Goal: Information Seeking & Learning: Learn about a topic

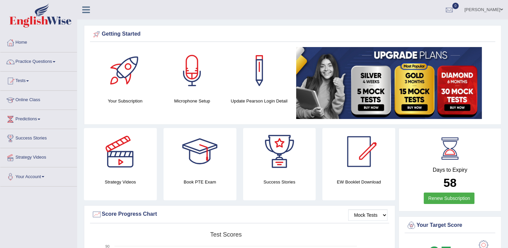
click at [39, 60] on link "Practice Questions" at bounding box center [38, 60] width 77 height 17
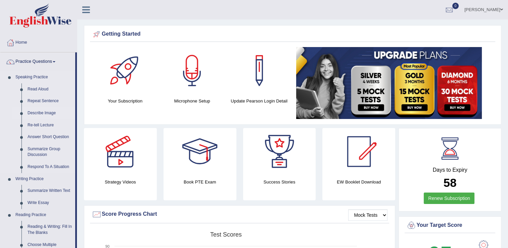
click at [45, 111] on link "Describe Image" at bounding box center [49, 113] width 51 height 12
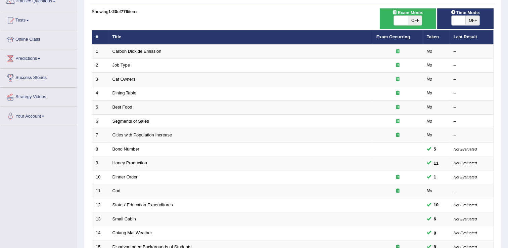
scroll to position [62, 0]
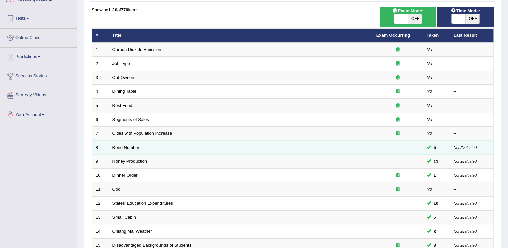
click at [162, 148] on td "Bond Number" at bounding box center [241, 147] width 264 height 14
click at [128, 145] on link "Bond Number" at bounding box center [125, 147] width 27 height 5
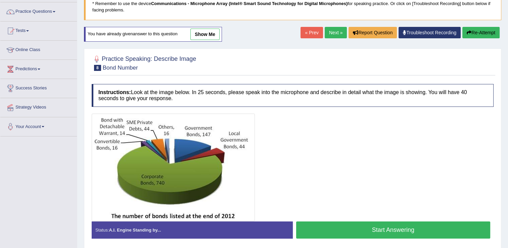
scroll to position [51, 0]
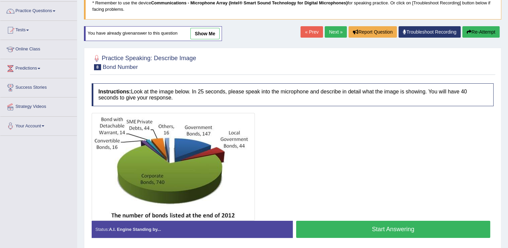
click at [382, 230] on button "Start Answering" at bounding box center [393, 228] width 194 height 17
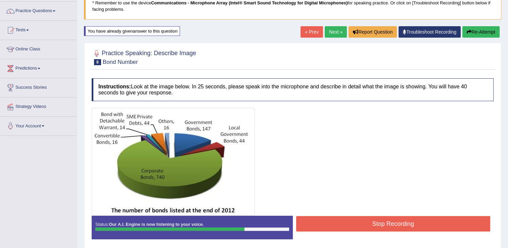
click at [383, 229] on button "Stop Recording" at bounding box center [393, 223] width 194 height 15
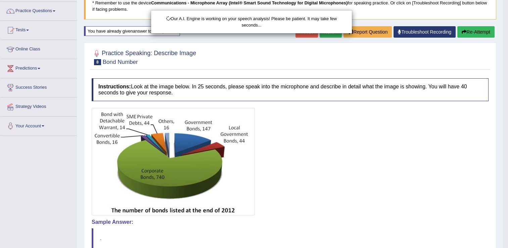
drag, startPoint x: 509, startPoint y: 81, endPoint x: 512, endPoint y: 112, distance: 31.3
click at [507, 112] on html "Toggle navigation Home Practice Questions Speaking Practice Read Aloud Repeat S…" at bounding box center [254, 73] width 508 height 248
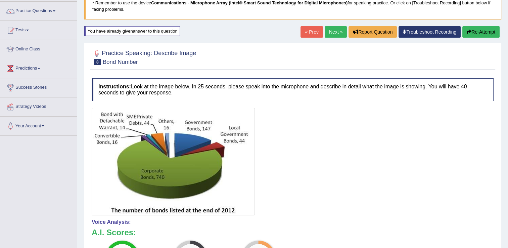
drag, startPoint x: 509, startPoint y: 108, endPoint x: 509, endPoint y: 128, distance: 20.1
click at [507, 128] on html "Toggle navigation Home Practice Questions Speaking Practice Read Aloud Repeat S…" at bounding box center [254, 73] width 508 height 248
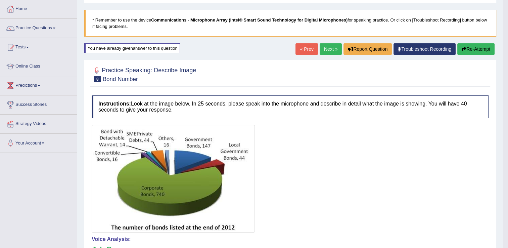
scroll to position [2, 0]
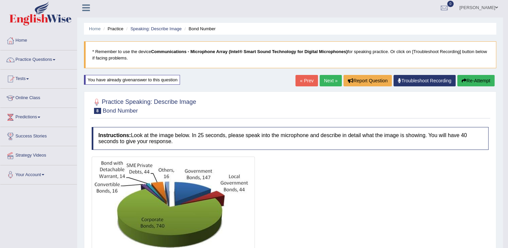
click at [474, 84] on button "Re-Attempt" at bounding box center [475, 80] width 37 height 11
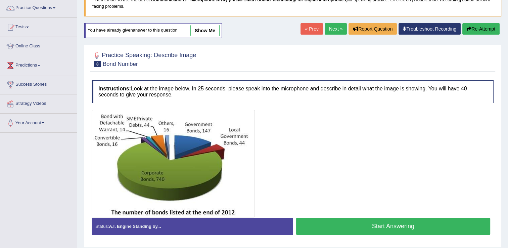
scroll to position [54, 0]
click at [386, 224] on button "Start Answering" at bounding box center [393, 225] width 194 height 17
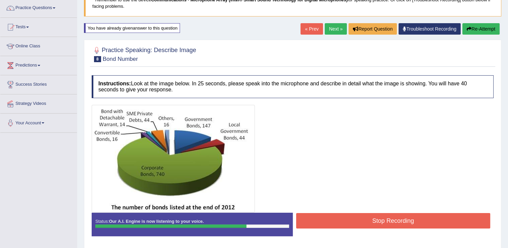
click at [386, 224] on button "Stop Recording" at bounding box center [393, 220] width 194 height 15
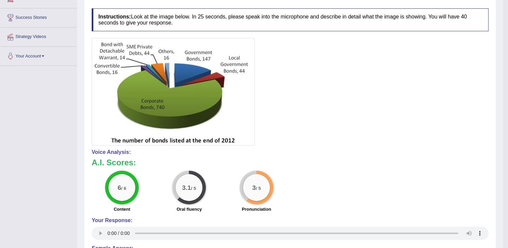
scroll to position [56, 0]
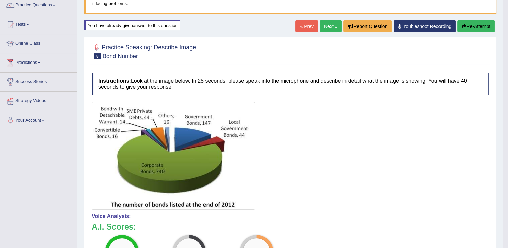
drag, startPoint x: 509, startPoint y: 91, endPoint x: 513, endPoint y: 111, distance: 20.0
click at [508, 111] on html "Toggle navigation Home Practice Questions Speaking Practice Read Aloud Repeat S…" at bounding box center [254, 68] width 508 height 248
click at [469, 22] on button "Re-Attempt" at bounding box center [475, 25] width 37 height 11
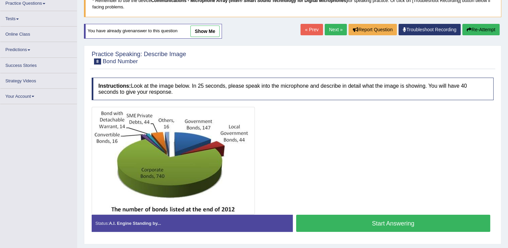
scroll to position [58, 0]
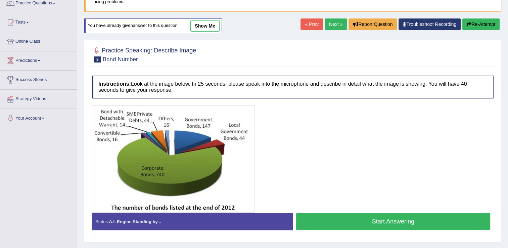
click at [395, 219] on button "Start Answering" at bounding box center [393, 221] width 194 height 17
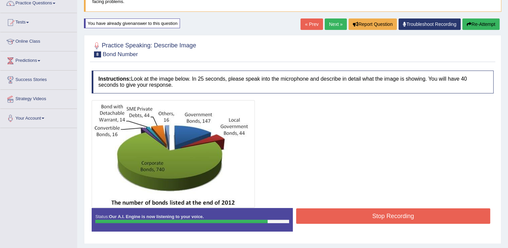
click at [395, 219] on button "Stop Recording" at bounding box center [393, 215] width 194 height 15
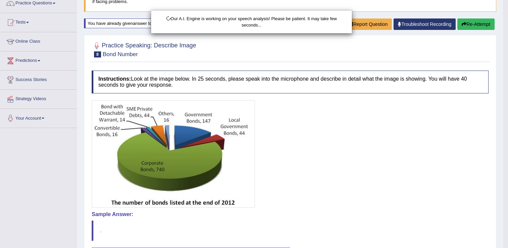
scroll to position [115, 0]
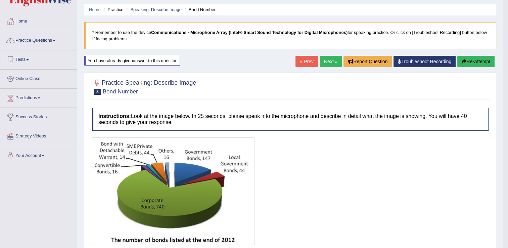
drag, startPoint x: 509, startPoint y: 77, endPoint x: 505, endPoint y: 83, distance: 7.8
click at [505, 83] on html "Toggle navigation Home Practice Questions Speaking Practice Read Aloud Repeat S…" at bounding box center [254, 103] width 508 height 248
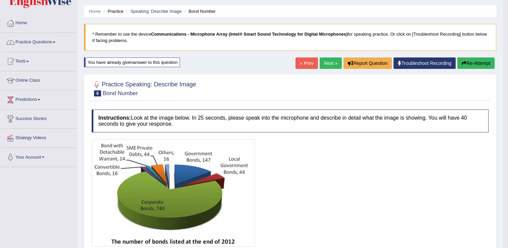
click at [48, 41] on link "Practice Questions" at bounding box center [38, 41] width 77 height 17
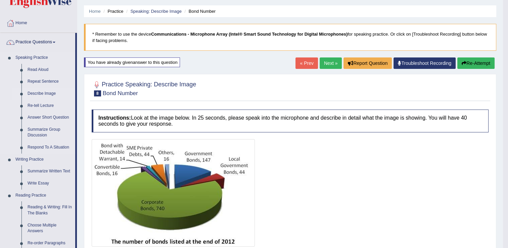
click at [43, 90] on link "Describe Image" at bounding box center [49, 94] width 51 height 12
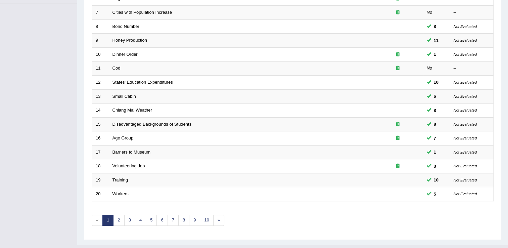
scroll to position [186, 0]
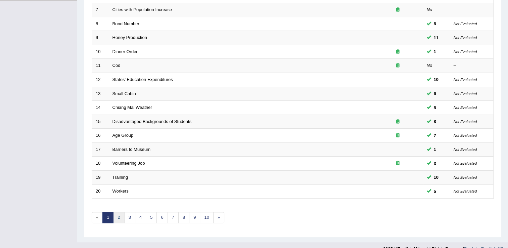
click at [119, 215] on link "2" at bounding box center [118, 217] width 11 height 11
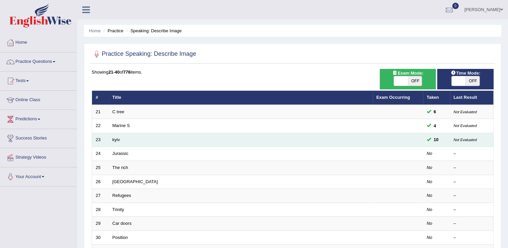
click at [149, 138] on td "kyiv" at bounding box center [241, 140] width 264 height 14
click at [114, 138] on link "kyiv" at bounding box center [115, 139] width 7 height 5
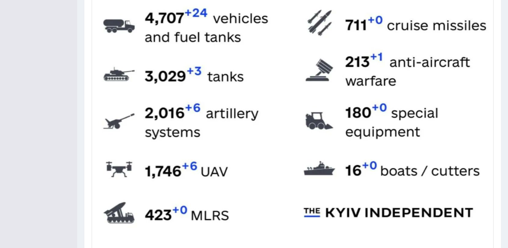
scroll to position [370, 0]
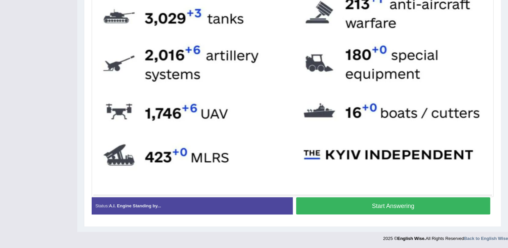
click at [460, 204] on button "Start Answering" at bounding box center [393, 205] width 194 height 17
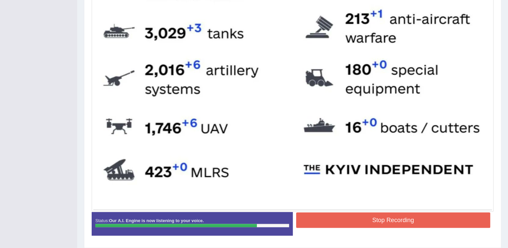
scroll to position [350, 0]
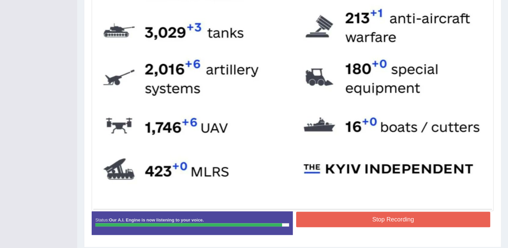
click at [412, 219] on button "Stop Recording" at bounding box center [393, 218] width 194 height 15
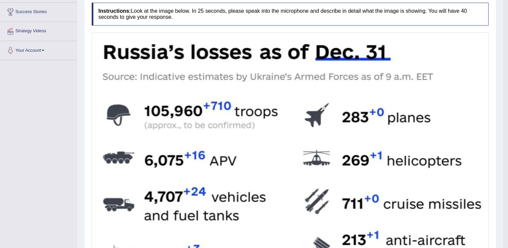
scroll to position [0, 0]
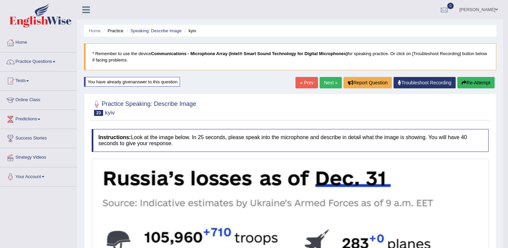
drag, startPoint x: 510, startPoint y: 140, endPoint x: 509, endPoint y: 61, distance: 79.2
click at [508, 61] on html "Toggle navigation Home Practice Questions Speaking Practice Read Aloud Repeat S…" at bounding box center [254, 124] width 508 height 248
click at [484, 81] on button "Re-Attempt" at bounding box center [475, 82] width 37 height 11
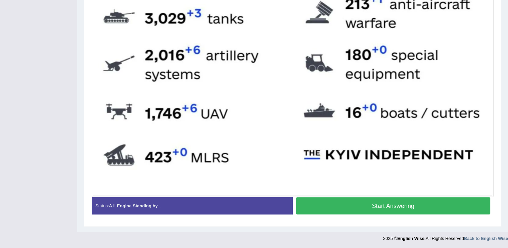
click at [438, 206] on button "Start Answering" at bounding box center [393, 205] width 194 height 17
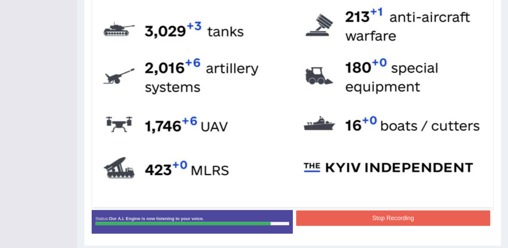
scroll to position [354, 0]
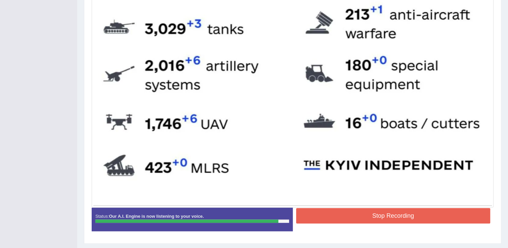
click at [442, 214] on button "Stop Recording" at bounding box center [393, 215] width 194 height 15
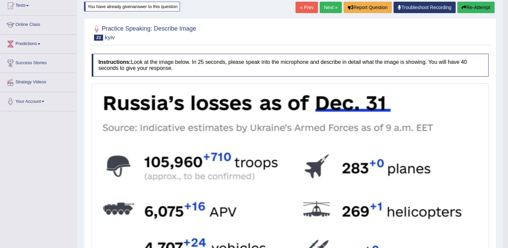
scroll to position [70, 0]
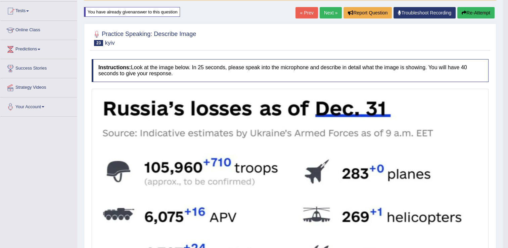
drag, startPoint x: 510, startPoint y: 161, endPoint x: 514, endPoint y: 105, distance: 56.5
click at [508, 105] on html "Toggle navigation Home Practice Questions Speaking Practice Read Aloud Repeat S…" at bounding box center [254, 54] width 508 height 248
click at [477, 11] on button "Re-Attempt" at bounding box center [475, 12] width 37 height 11
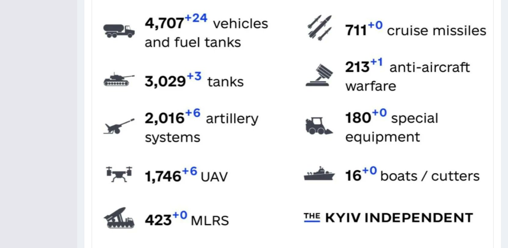
scroll to position [370, 0]
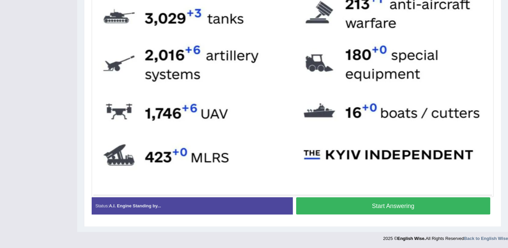
click at [437, 205] on button "Start Answering" at bounding box center [393, 205] width 194 height 17
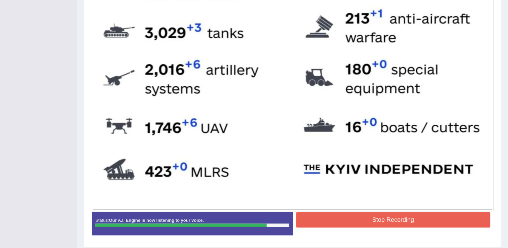
scroll to position [351, 0]
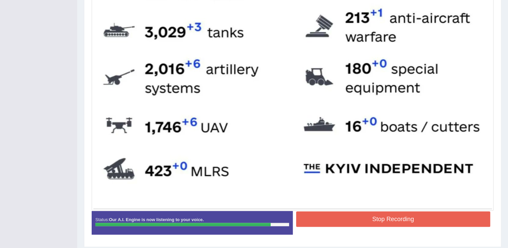
click at [430, 217] on button "Stop Recording" at bounding box center [393, 218] width 194 height 15
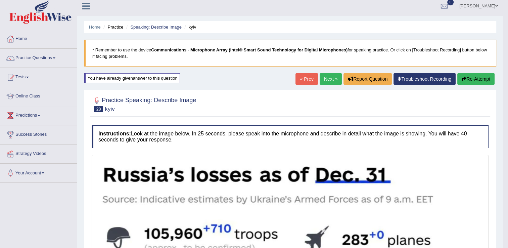
scroll to position [0, 0]
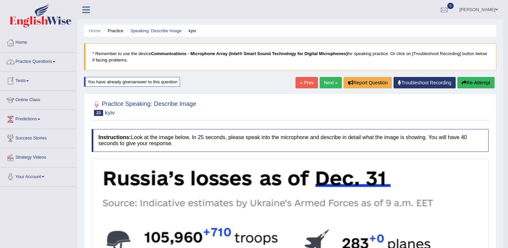
click at [37, 66] on link "Practice Questions" at bounding box center [38, 60] width 77 height 17
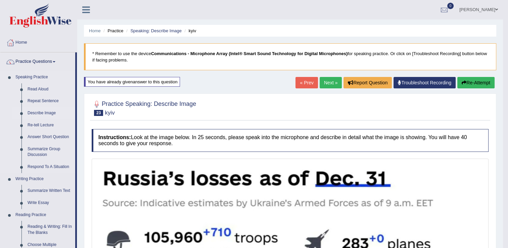
click at [44, 113] on link "Describe Image" at bounding box center [49, 113] width 51 height 12
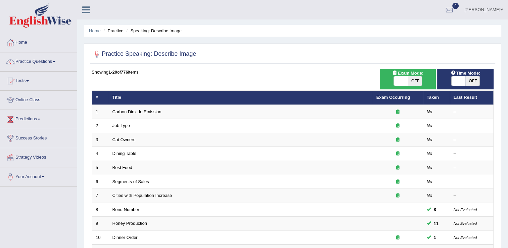
scroll to position [195, 0]
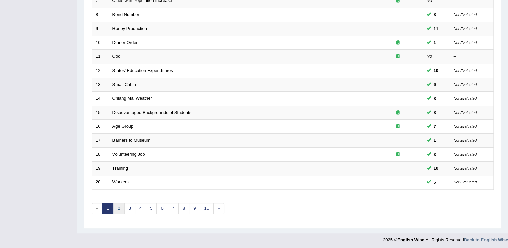
click at [116, 209] on link "2" at bounding box center [118, 208] width 11 height 11
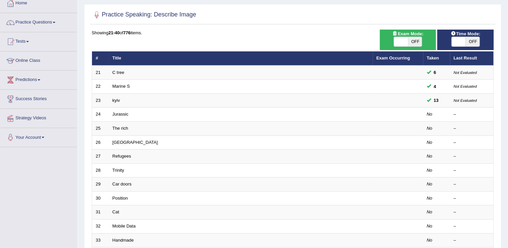
scroll to position [51, 0]
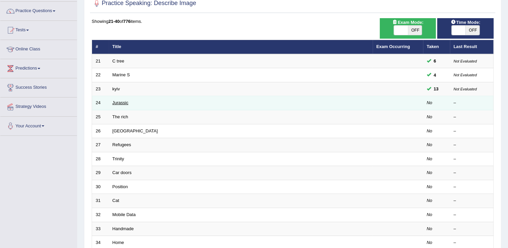
click at [125, 102] on link "Jurassic" at bounding box center [120, 102] width 16 height 5
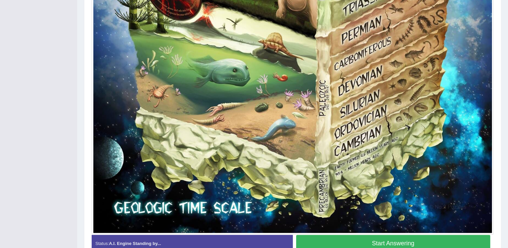
scroll to position [484, 0]
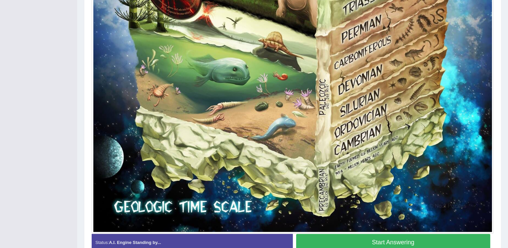
click at [440, 236] on button "Start Answering" at bounding box center [393, 242] width 194 height 17
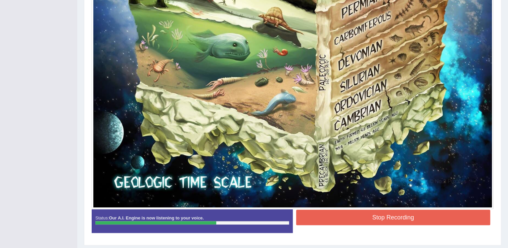
scroll to position [512, 0]
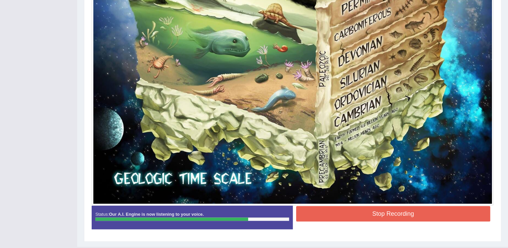
click at [410, 211] on button "Stop Recording" at bounding box center [393, 213] width 194 height 15
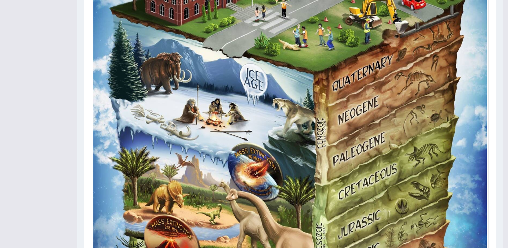
scroll to position [0, 0]
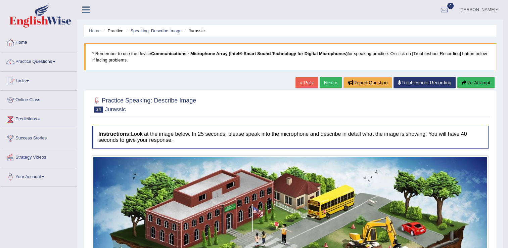
click at [327, 80] on link "Next »" at bounding box center [330, 82] width 22 height 11
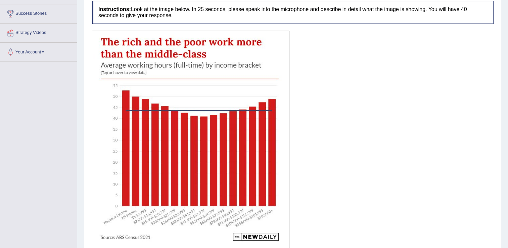
scroll to position [158, 0]
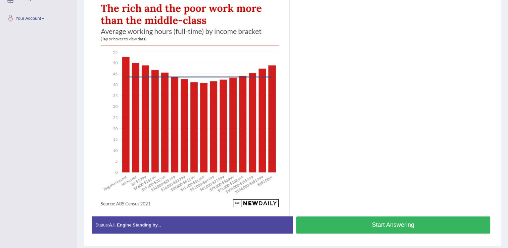
click at [379, 221] on button "Start Answering" at bounding box center [393, 224] width 194 height 17
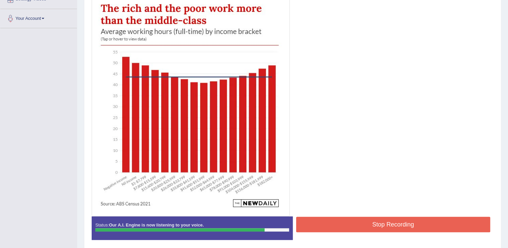
click at [390, 226] on button "Stop Recording" at bounding box center [393, 223] width 194 height 15
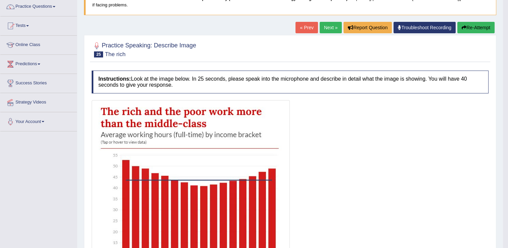
scroll to position [0, 0]
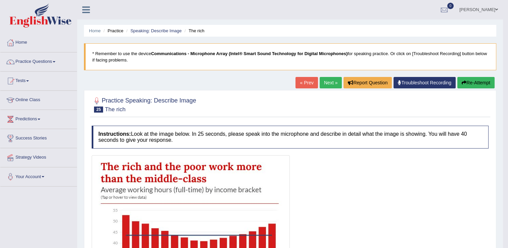
click at [335, 79] on link "Next »" at bounding box center [330, 82] width 22 height 11
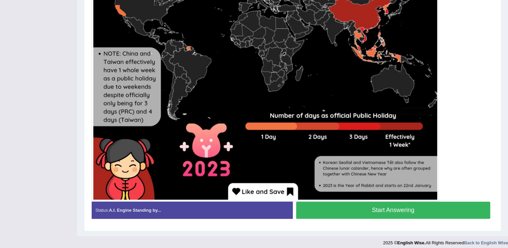
scroll to position [302, 0]
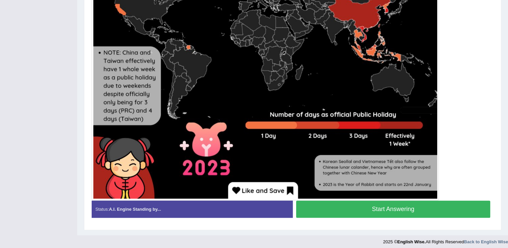
click at [442, 213] on button "Start Answering" at bounding box center [393, 208] width 194 height 17
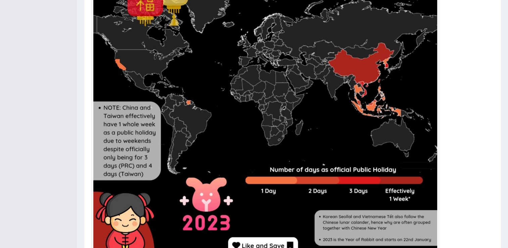
scroll to position [283, 0]
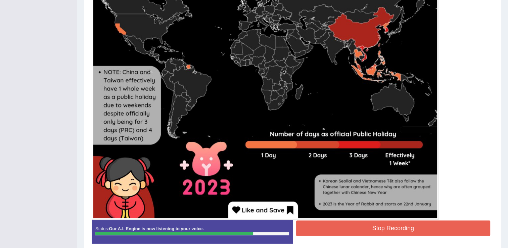
click at [381, 229] on button "Stop Recording" at bounding box center [393, 227] width 194 height 15
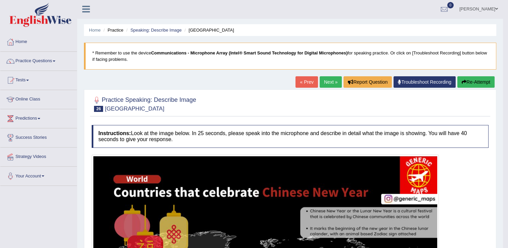
scroll to position [0, 0]
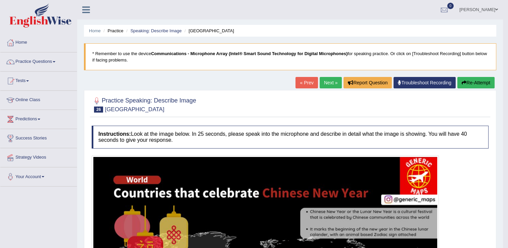
click at [473, 81] on button "Re-Attempt" at bounding box center [475, 82] width 37 height 11
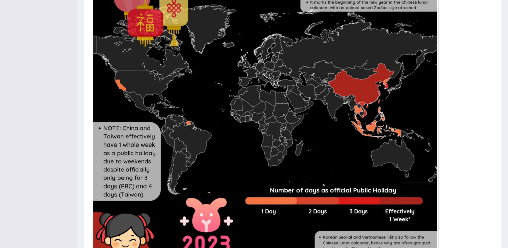
scroll to position [313, 0]
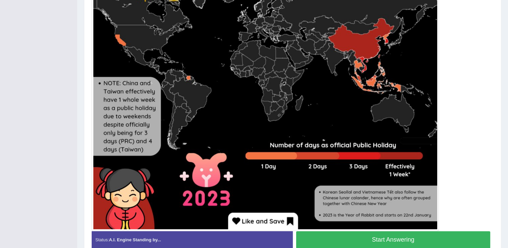
click at [426, 237] on button "Start Answering" at bounding box center [393, 239] width 194 height 17
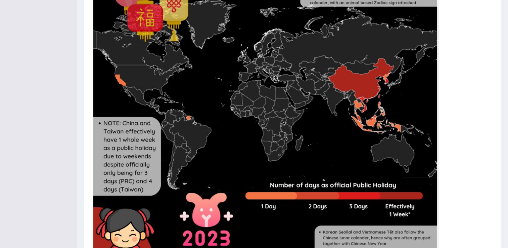
scroll to position [293, 0]
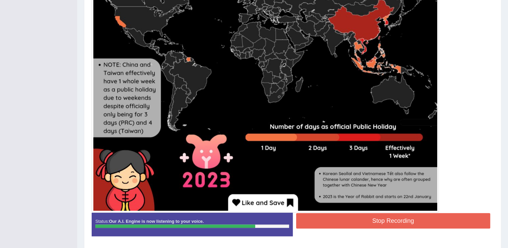
click at [408, 215] on button "Stop Recording" at bounding box center [393, 220] width 194 height 15
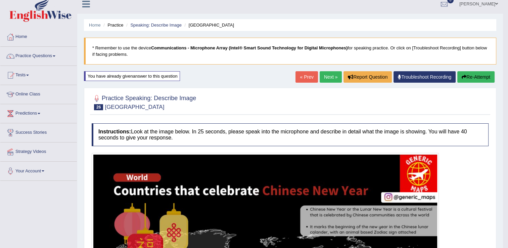
scroll to position [0, 0]
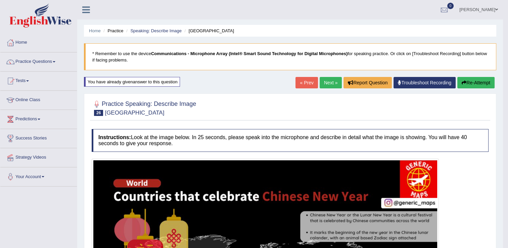
click at [467, 81] on button "Re-Attempt" at bounding box center [475, 82] width 37 height 11
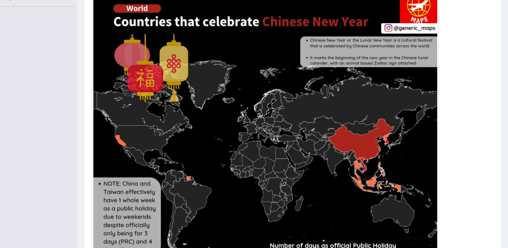
scroll to position [177, 0]
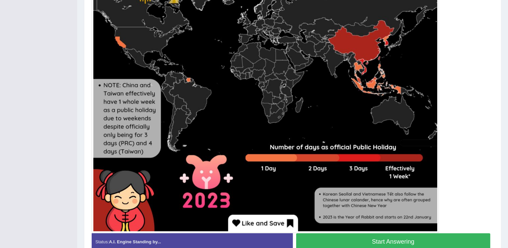
click at [446, 235] on button "Start Answering" at bounding box center [393, 241] width 194 height 17
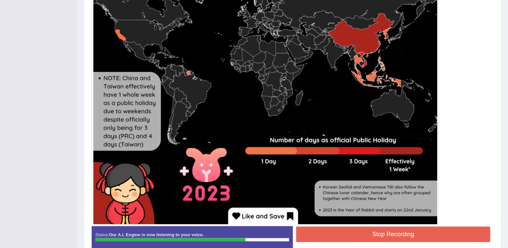
scroll to position [292, 0]
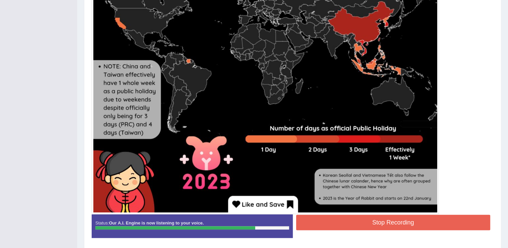
click at [420, 221] on button "Stop Recording" at bounding box center [393, 221] width 194 height 15
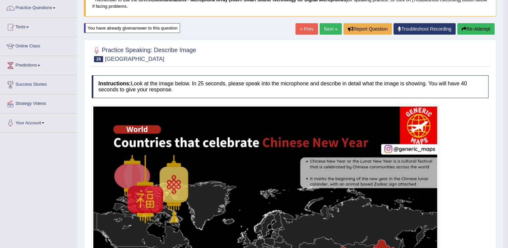
scroll to position [0, 0]
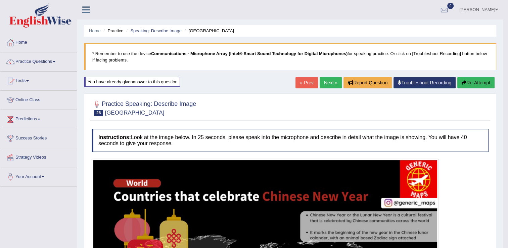
click at [329, 82] on link "Next »" at bounding box center [330, 82] width 22 height 11
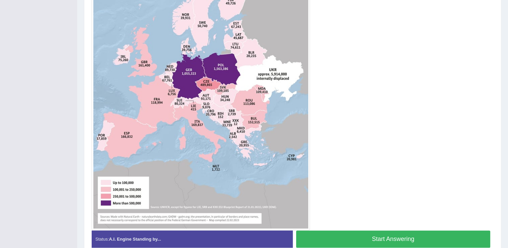
scroll to position [265, 0]
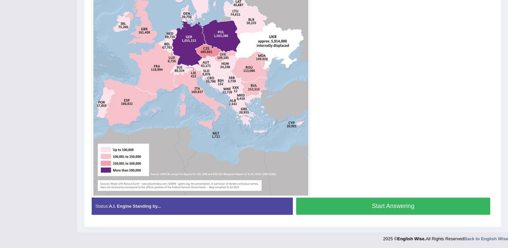
click at [429, 204] on button "Start Answering" at bounding box center [393, 205] width 194 height 17
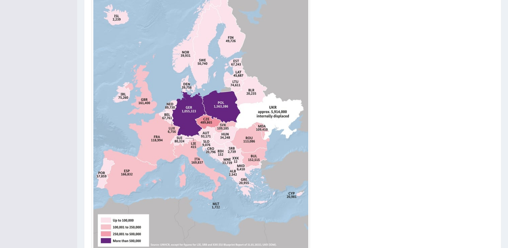
scroll to position [238, 0]
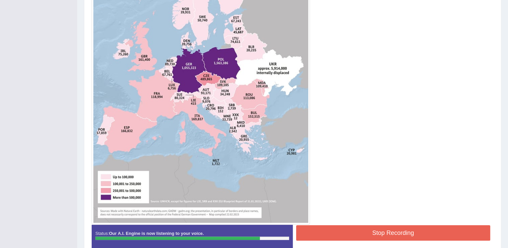
click at [368, 235] on button "Stop Recording" at bounding box center [393, 232] width 194 height 15
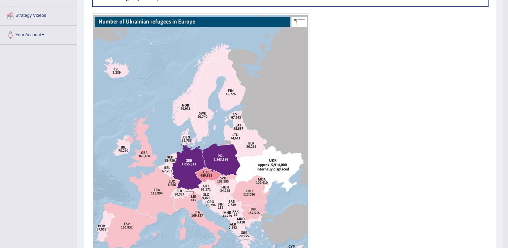
scroll to position [70, 0]
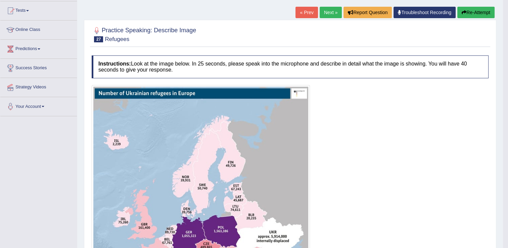
click at [487, 7] on button "Re-Attempt" at bounding box center [475, 12] width 37 height 11
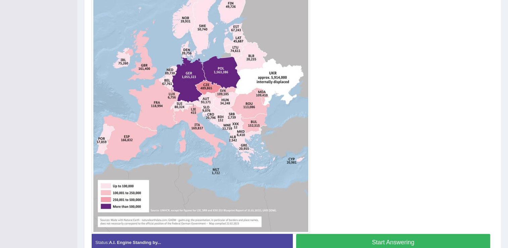
scroll to position [243, 0]
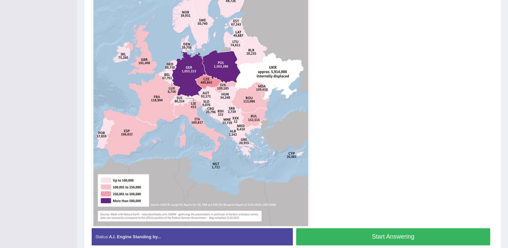
click at [405, 230] on button "Start Answering" at bounding box center [393, 236] width 194 height 17
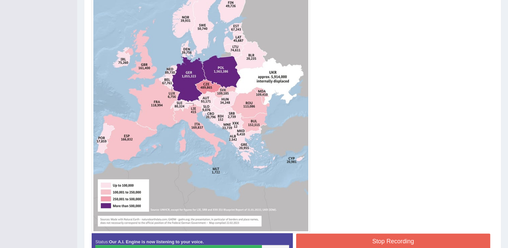
scroll to position [238, 0]
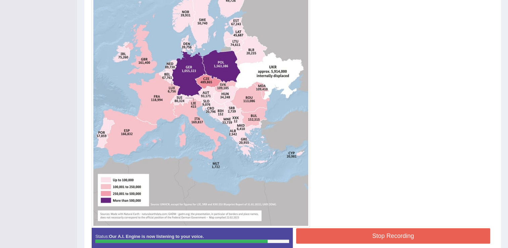
click at [404, 229] on button "Stop Recording" at bounding box center [393, 235] width 194 height 15
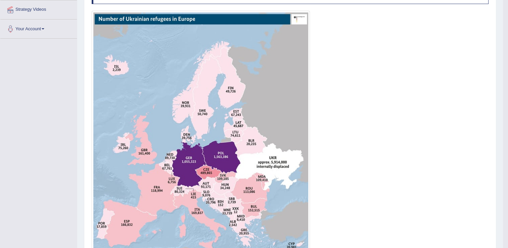
scroll to position [70, 0]
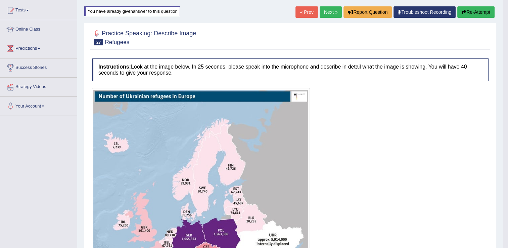
click at [462, 8] on button "Re-Attempt" at bounding box center [475, 11] width 37 height 11
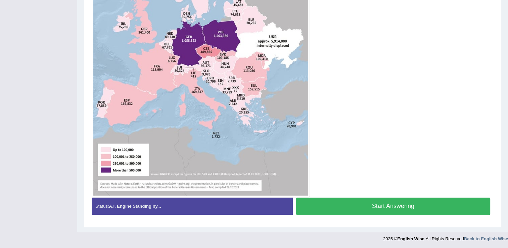
click at [394, 209] on button "Start Answering" at bounding box center [393, 205] width 194 height 17
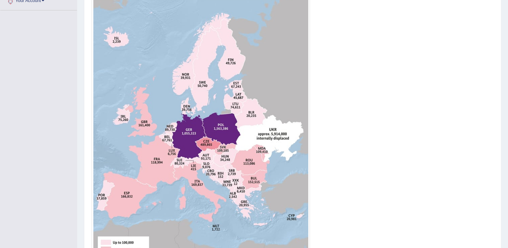
scroll to position [275, 0]
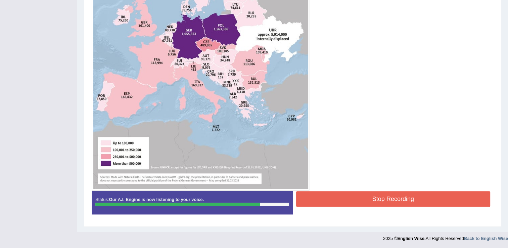
click at [397, 200] on button "Stop Recording" at bounding box center [393, 198] width 194 height 15
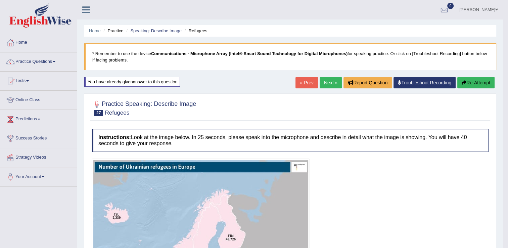
scroll to position [0, 0]
click at [332, 83] on link "Next »" at bounding box center [330, 82] width 22 height 11
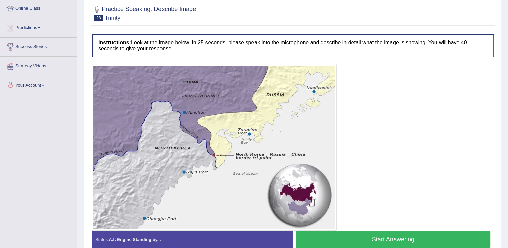
scroll to position [91, 0]
click at [394, 239] on button "Start Answering" at bounding box center [393, 239] width 194 height 17
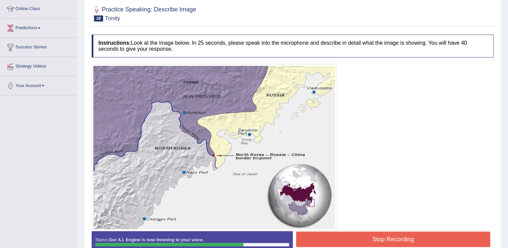
click at [381, 235] on button "Stop Recording" at bounding box center [393, 238] width 194 height 15
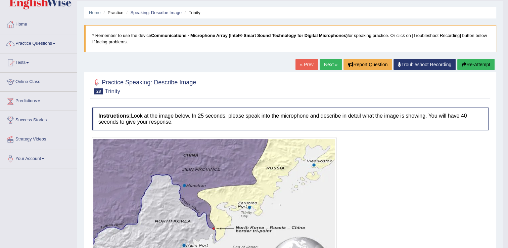
scroll to position [34, 0]
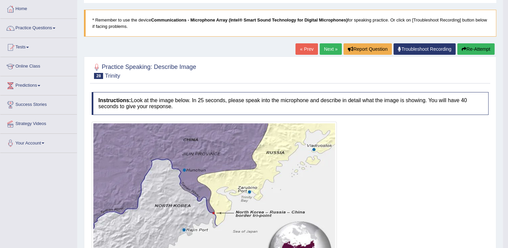
click at [462, 48] on icon "button" at bounding box center [463, 49] width 5 height 5
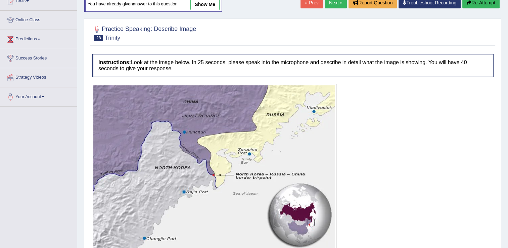
scroll to position [133, 0]
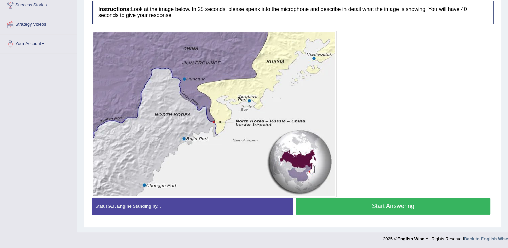
click at [374, 201] on button "Start Answering" at bounding box center [393, 205] width 194 height 17
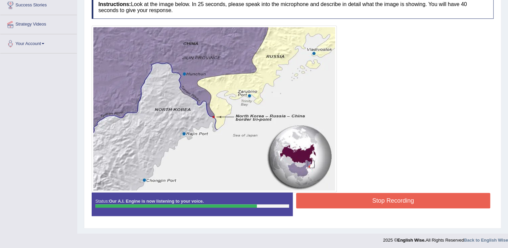
click at [395, 198] on button "Stop Recording" at bounding box center [393, 200] width 194 height 15
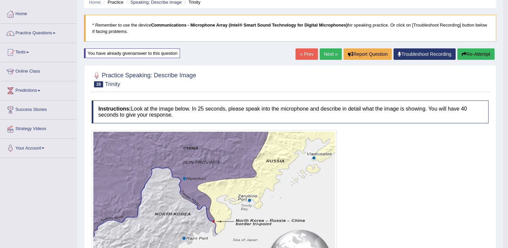
scroll to position [0, 0]
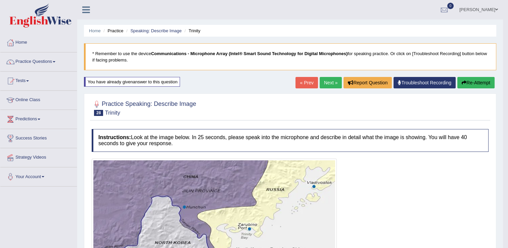
click at [331, 82] on link "Next »" at bounding box center [330, 82] width 22 height 11
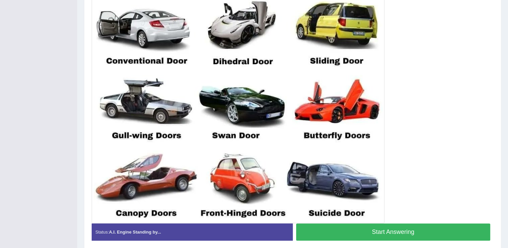
scroll to position [201, 0]
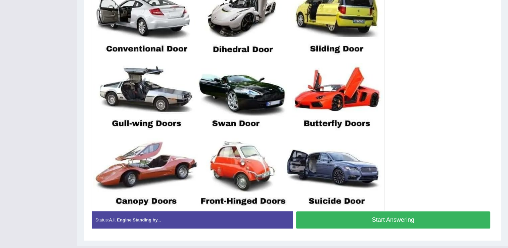
click at [389, 221] on button "Start Answering" at bounding box center [393, 219] width 194 height 17
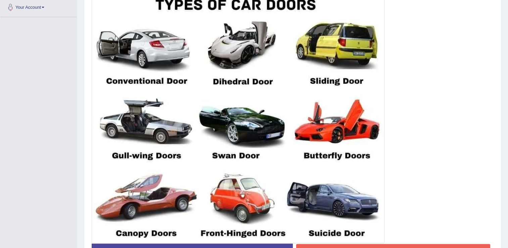
scroll to position [222, 0]
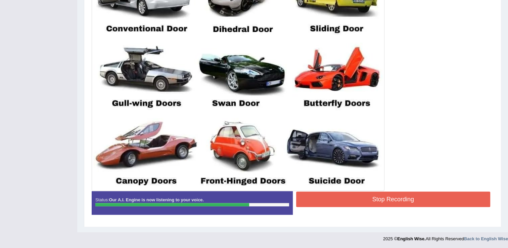
click at [409, 194] on button "Stop Recording" at bounding box center [393, 198] width 194 height 15
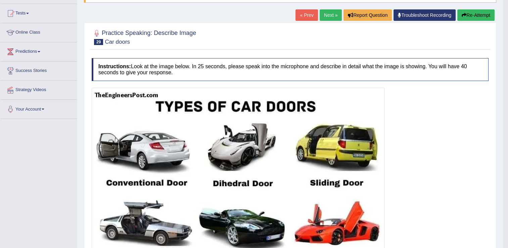
scroll to position [27, 0]
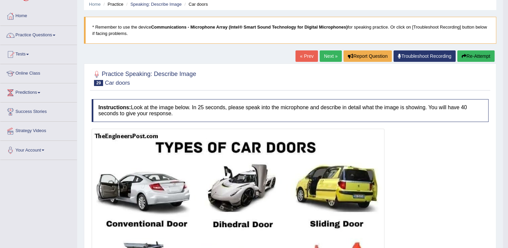
click at [323, 58] on link "Next »" at bounding box center [330, 55] width 22 height 11
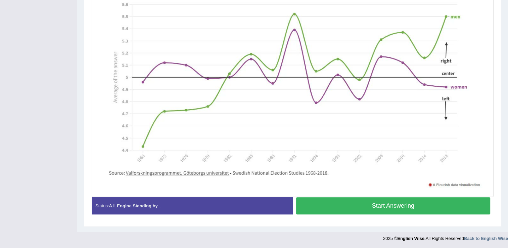
scroll to position [154, 0]
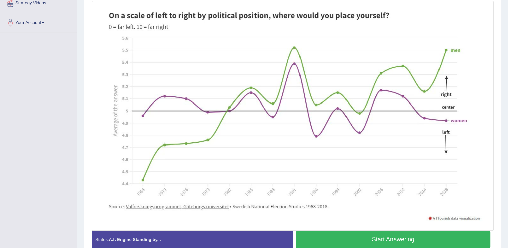
click at [399, 239] on button "Start Answering" at bounding box center [393, 239] width 194 height 17
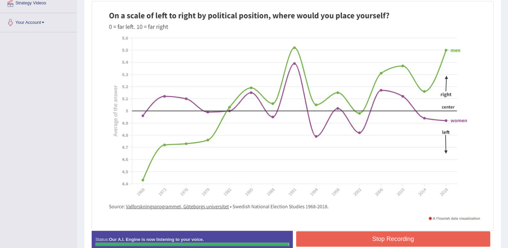
click at [383, 234] on button "Stop Recording" at bounding box center [393, 238] width 194 height 15
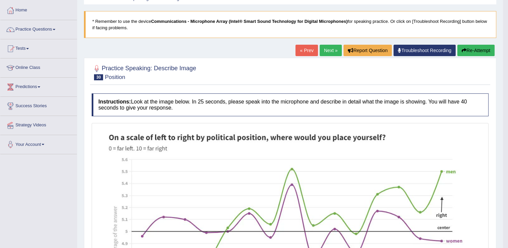
scroll to position [30, 0]
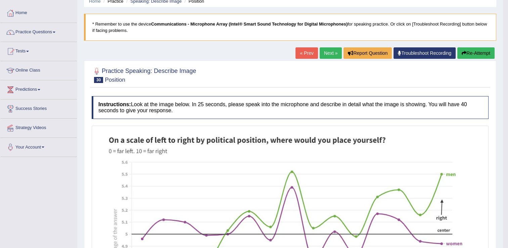
click at [465, 52] on button "Re-Attempt" at bounding box center [475, 52] width 37 height 11
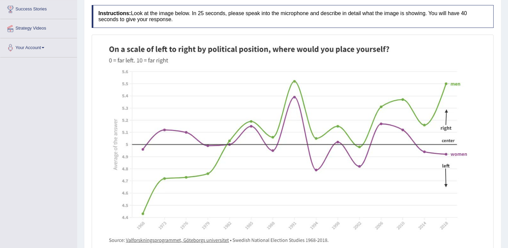
scroll to position [162, 0]
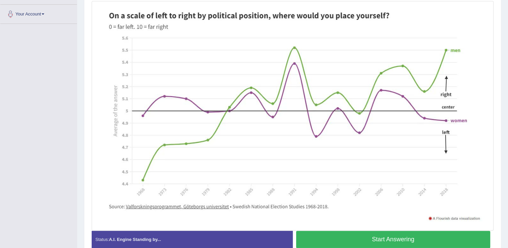
click at [348, 240] on button "Start Answering" at bounding box center [393, 239] width 194 height 17
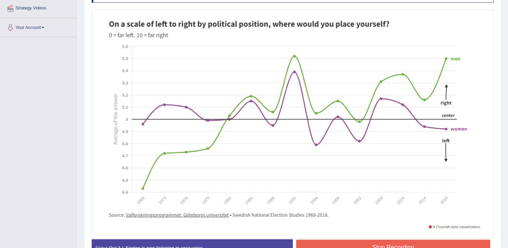
scroll to position [196, 0]
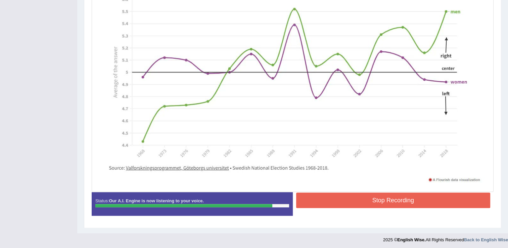
click at [406, 200] on button "Stop Recording" at bounding box center [393, 199] width 194 height 15
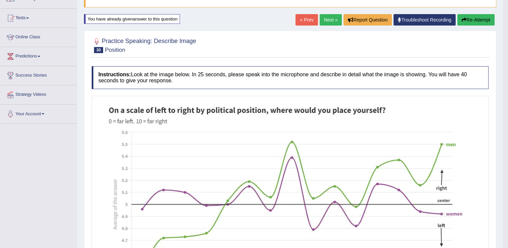
scroll to position [62, 0]
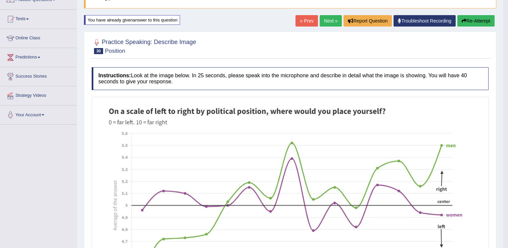
click at [327, 22] on link "Next »" at bounding box center [330, 20] width 22 height 11
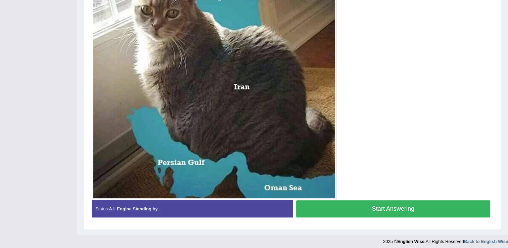
scroll to position [201, 0]
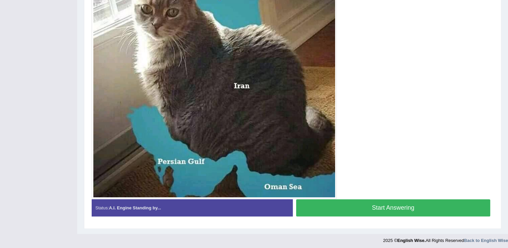
click at [392, 207] on button "Start Answering" at bounding box center [393, 207] width 194 height 17
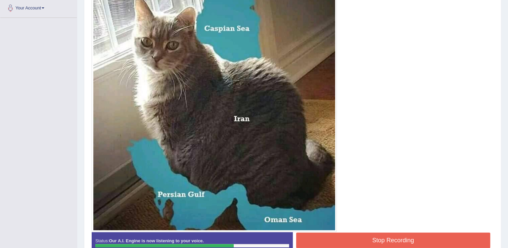
scroll to position [176, 0]
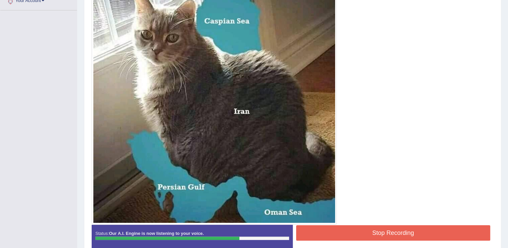
click at [397, 225] on button "Stop Recording" at bounding box center [393, 232] width 194 height 15
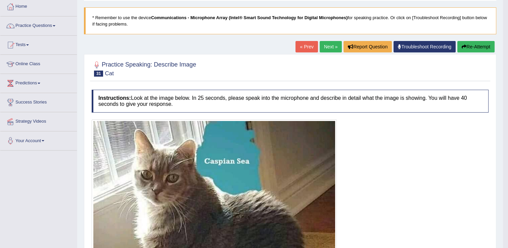
scroll to position [10, 0]
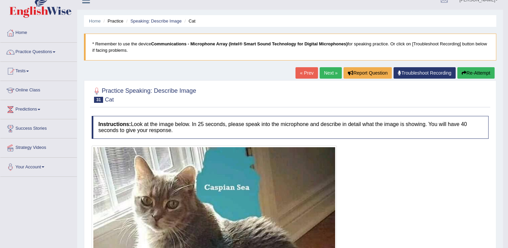
click at [332, 71] on link "Next »" at bounding box center [330, 72] width 22 height 11
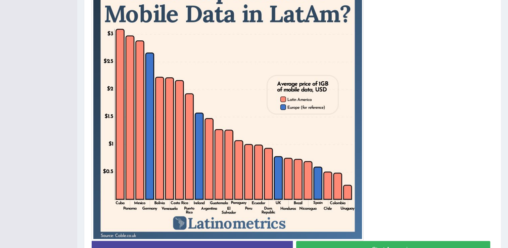
scroll to position [201, 0]
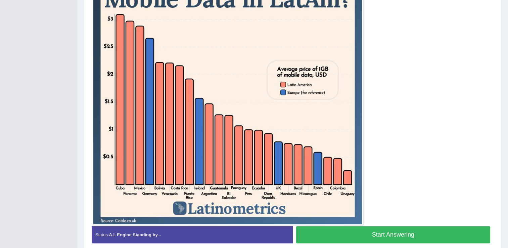
click at [399, 231] on button "Start Answering" at bounding box center [393, 234] width 194 height 17
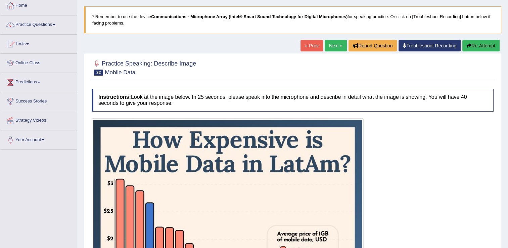
scroll to position [34, 0]
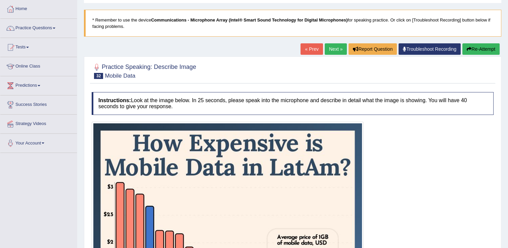
click at [472, 42] on div "Home Practice Speaking: Describe Image Mobile Data * Remember to use the device…" at bounding box center [292, 200] width 431 height 468
click at [472, 46] on button "Re-Attempt" at bounding box center [480, 48] width 37 height 11
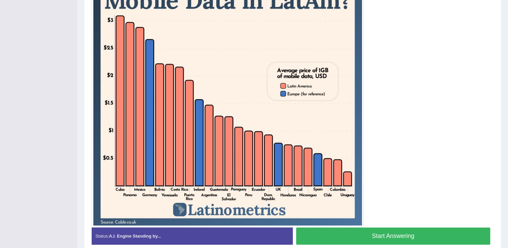
scroll to position [201, 0]
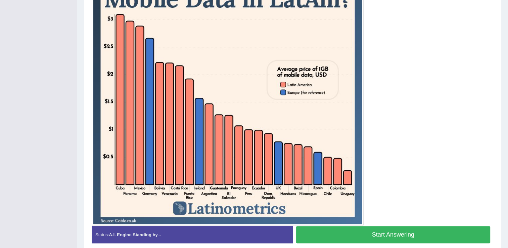
click at [387, 234] on button "Start Answering" at bounding box center [393, 234] width 194 height 17
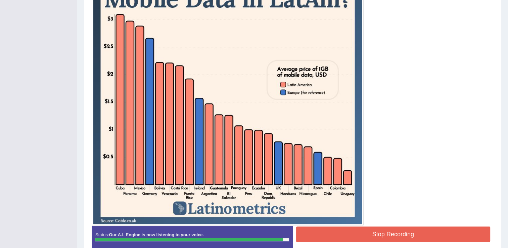
click at [367, 229] on button "Stop Recording" at bounding box center [393, 233] width 194 height 15
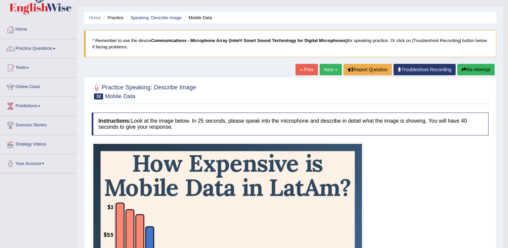
scroll to position [8, 0]
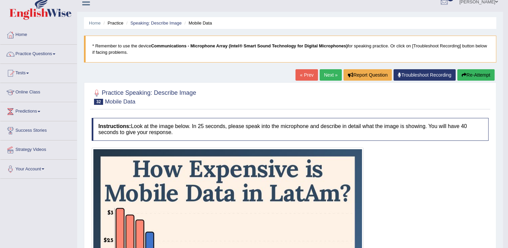
click at [321, 76] on link "Next »" at bounding box center [330, 74] width 22 height 11
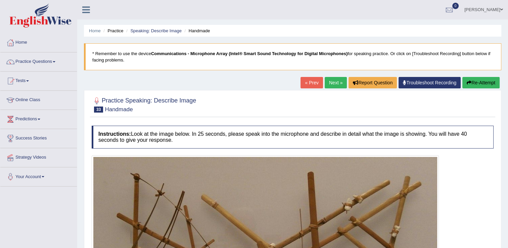
click at [306, 81] on link "« Prev" at bounding box center [311, 82] width 22 height 11
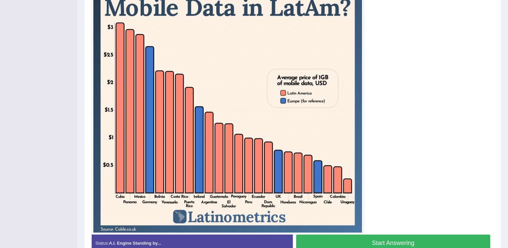
scroll to position [168, 0]
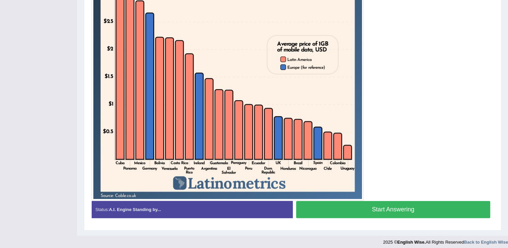
click at [375, 205] on button "Start Answering" at bounding box center [393, 209] width 194 height 17
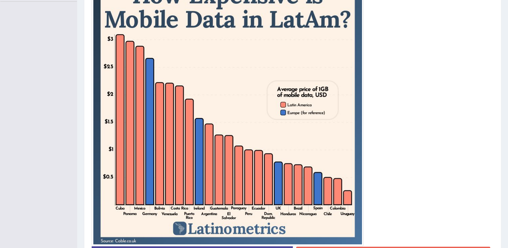
scroll to position [196, 0]
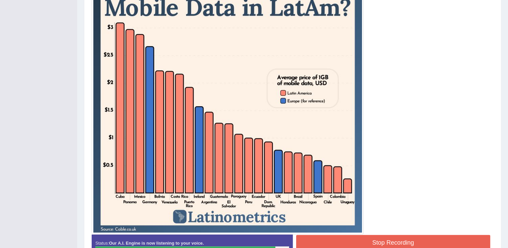
click at [394, 235] on button "Stop Recording" at bounding box center [393, 242] width 194 height 15
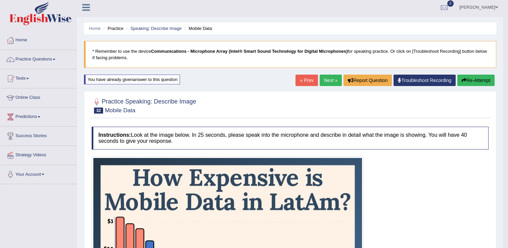
scroll to position [0, 0]
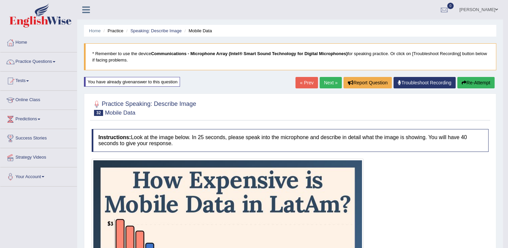
click at [325, 87] on link "Next »" at bounding box center [330, 82] width 22 height 11
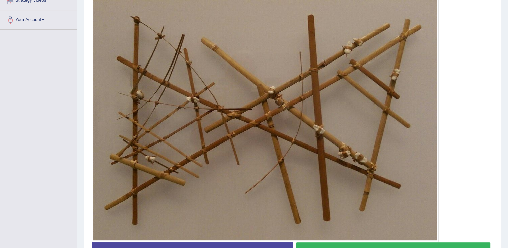
scroll to position [168, 0]
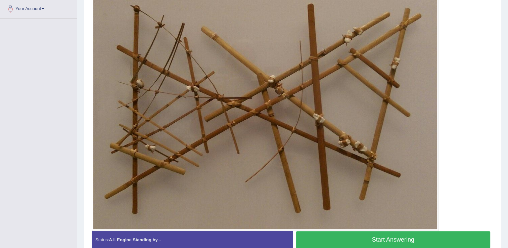
click at [385, 236] on button "Start Answering" at bounding box center [393, 239] width 194 height 17
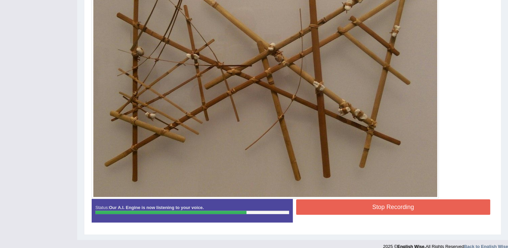
scroll to position [208, 0]
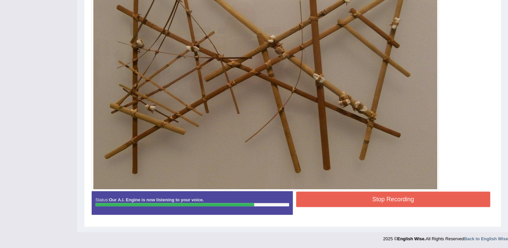
click at [311, 199] on button "Stop Recording" at bounding box center [393, 198] width 194 height 15
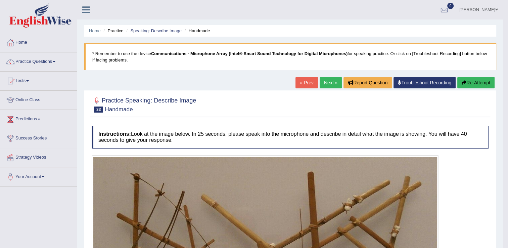
scroll to position [0, 0]
click at [466, 83] on button "Re-Attempt" at bounding box center [475, 82] width 37 height 11
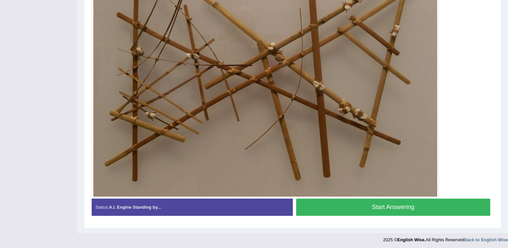
scroll to position [209, 0]
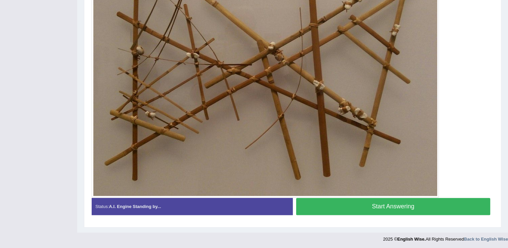
click at [410, 205] on button "Start Answering" at bounding box center [393, 206] width 194 height 17
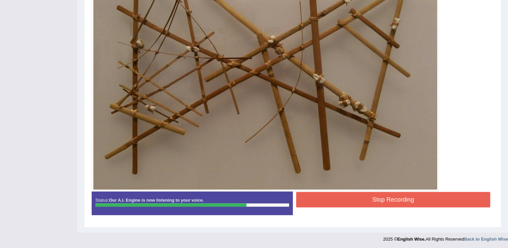
scroll to position [211, 0]
click at [387, 198] on button "Stop Recording" at bounding box center [393, 198] width 194 height 15
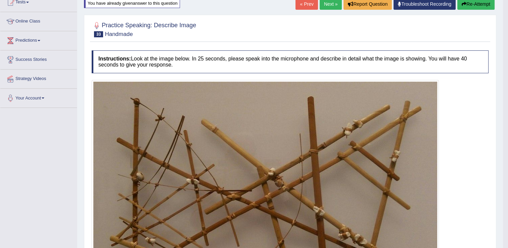
scroll to position [43, 0]
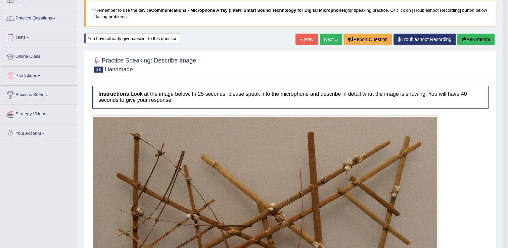
click at [483, 34] on button "Re-Attempt" at bounding box center [475, 39] width 37 height 11
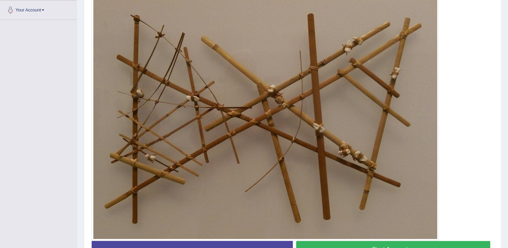
scroll to position [178, 0]
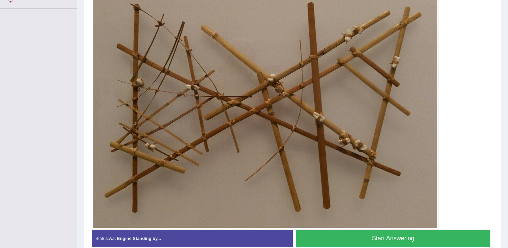
click at [355, 233] on button "Start Answering" at bounding box center [393, 238] width 194 height 17
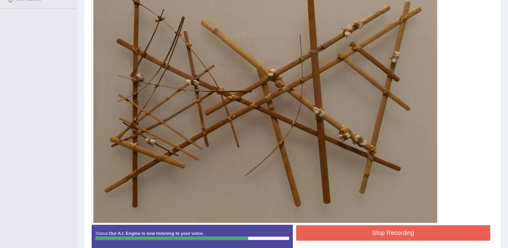
click at [380, 234] on button "Stop Recording" at bounding box center [393, 232] width 194 height 15
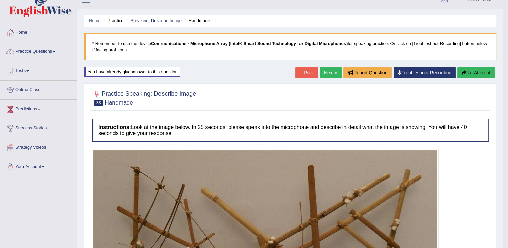
scroll to position [10, 0]
click at [457, 73] on button "Re-Attempt" at bounding box center [475, 72] width 37 height 11
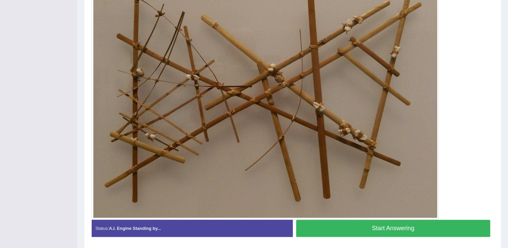
scroll to position [176, 0]
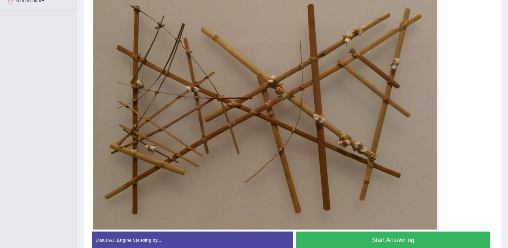
click at [413, 240] on button "Start Answering" at bounding box center [393, 239] width 194 height 17
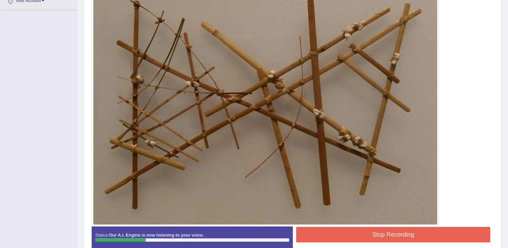
click at [413, 240] on button "Stop Recording" at bounding box center [393, 234] width 194 height 15
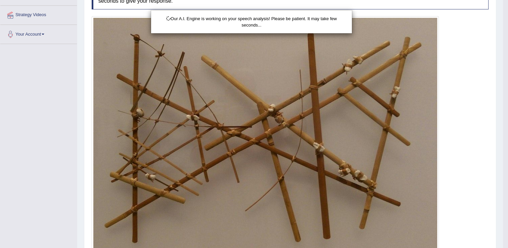
scroll to position [42, 0]
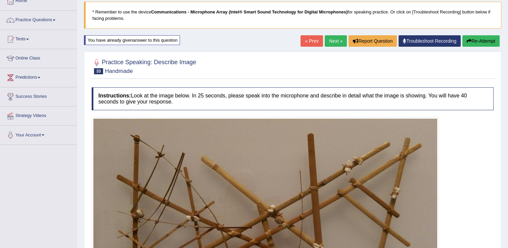
click at [326, 40] on link "Next »" at bounding box center [336, 40] width 22 height 11
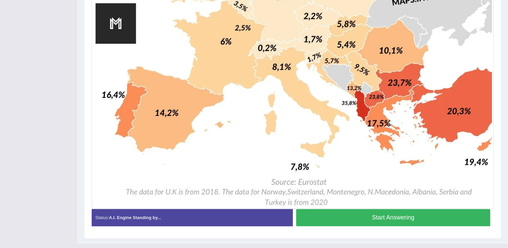
scroll to position [467, 0]
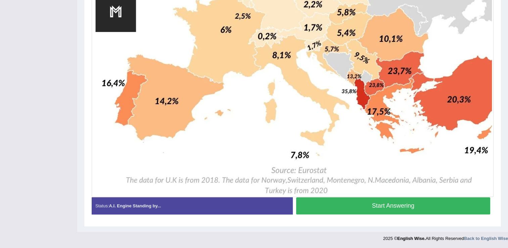
click at [411, 201] on button "Start Answering" at bounding box center [393, 205] width 194 height 17
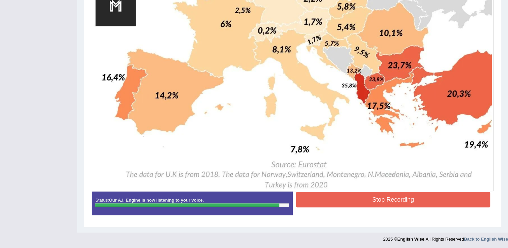
scroll to position [474, 0]
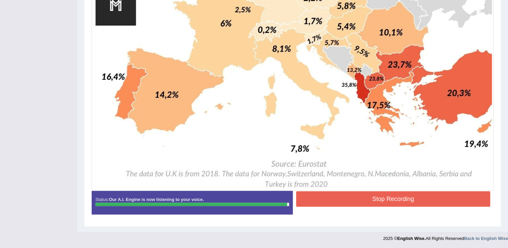
click at [399, 196] on button "Stop Recording" at bounding box center [393, 198] width 194 height 15
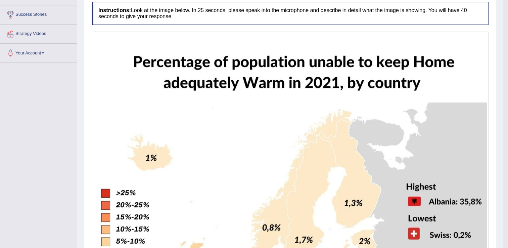
scroll to position [71, 0]
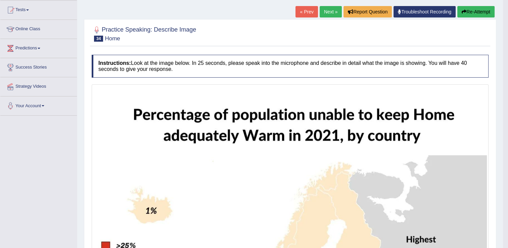
click at [461, 10] on icon "button" at bounding box center [463, 11] width 5 height 5
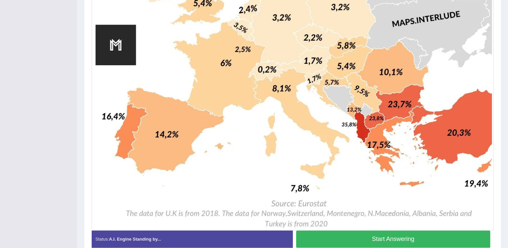
scroll to position [475, 0]
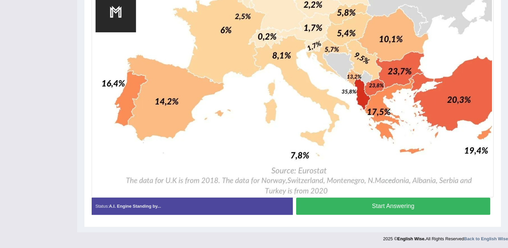
click at [408, 208] on button "Start Answering" at bounding box center [393, 205] width 194 height 17
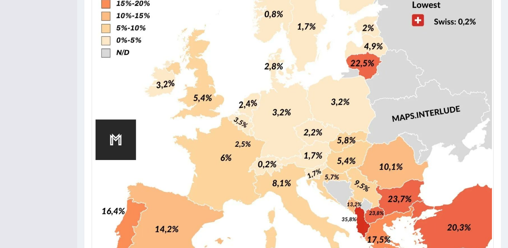
scroll to position [477, 0]
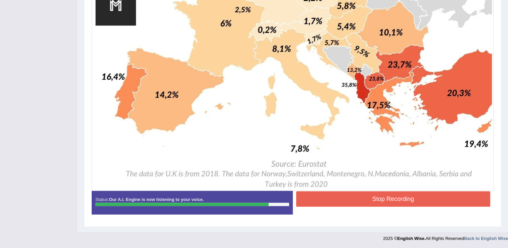
click at [383, 194] on button "Stop Recording" at bounding box center [393, 198] width 194 height 15
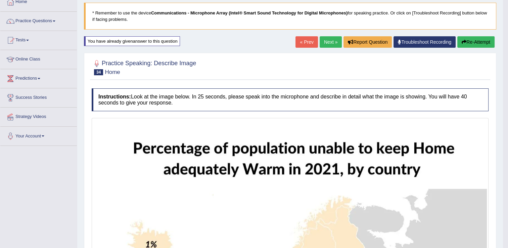
scroll to position [40, 0]
click at [325, 42] on link "Next »" at bounding box center [330, 42] width 22 height 11
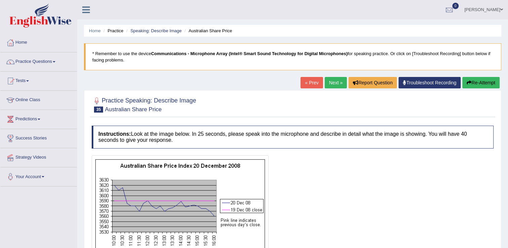
scroll to position [67, 0]
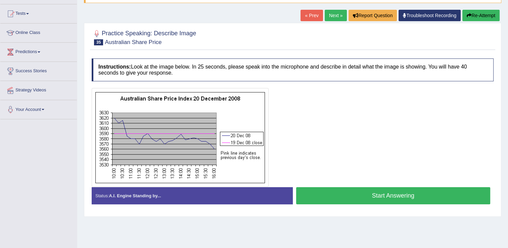
click at [340, 194] on button "Start Answering" at bounding box center [393, 195] width 194 height 17
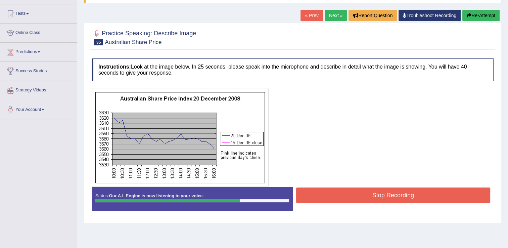
click at [367, 191] on button "Stop Recording" at bounding box center [393, 194] width 194 height 15
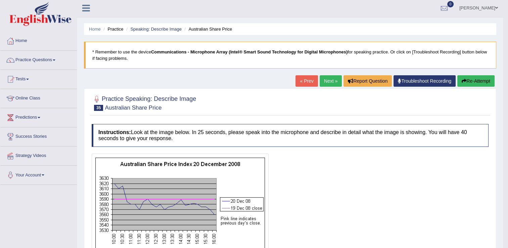
scroll to position [0, 0]
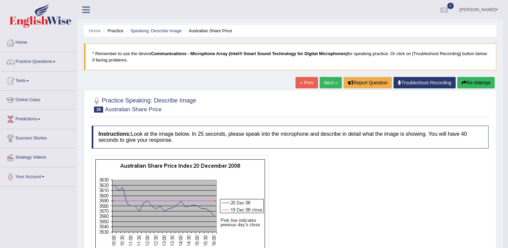
click at [329, 82] on link "Next »" at bounding box center [330, 82] width 22 height 11
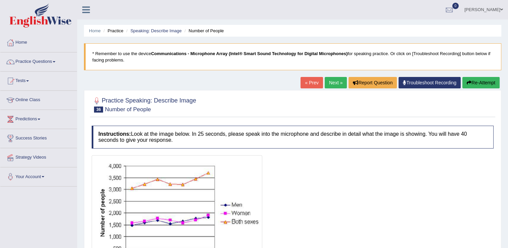
click at [310, 85] on link "« Prev" at bounding box center [311, 82] width 22 height 11
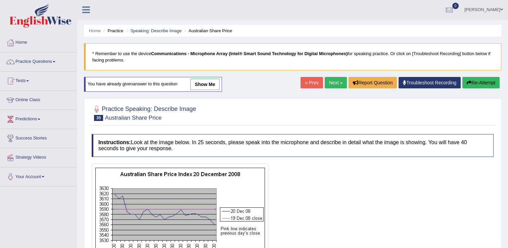
click at [487, 83] on button "Re-Attempt" at bounding box center [480, 82] width 37 height 11
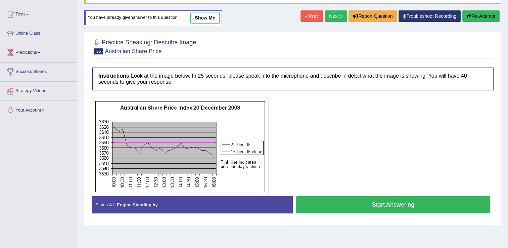
scroll to position [101, 0]
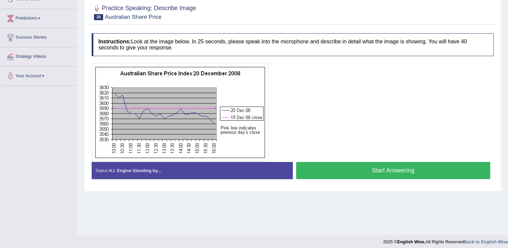
click at [344, 171] on button "Start Answering" at bounding box center [393, 170] width 194 height 17
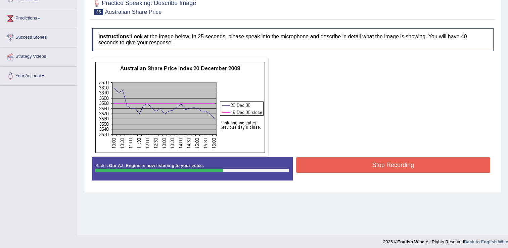
click at [341, 162] on button "Stop Recording" at bounding box center [393, 164] width 194 height 15
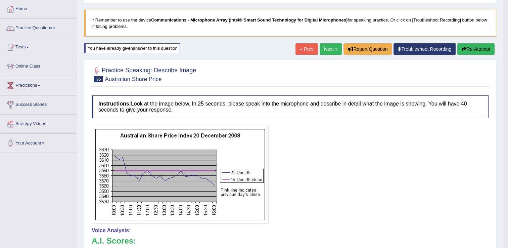
scroll to position [0, 0]
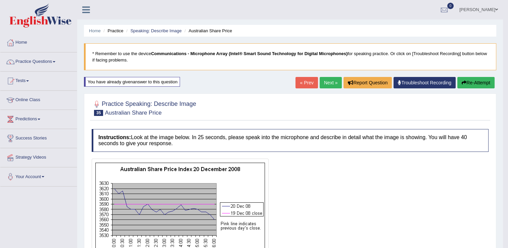
click at [468, 84] on button "Re-Attempt" at bounding box center [475, 82] width 37 height 11
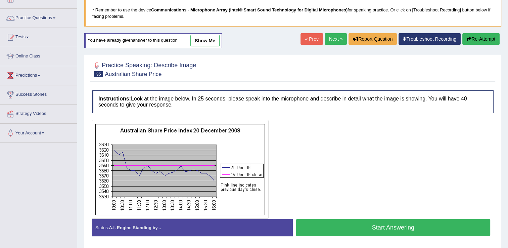
scroll to position [101, 0]
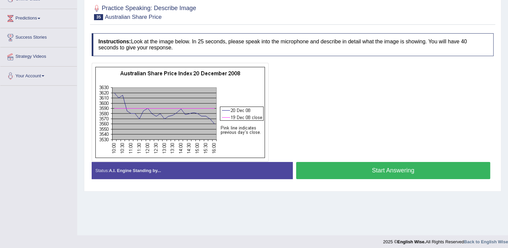
click at [355, 169] on button "Start Answering" at bounding box center [393, 170] width 194 height 17
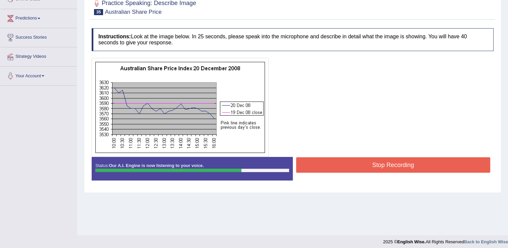
click at [416, 160] on button "Stop Recording" at bounding box center [393, 164] width 194 height 15
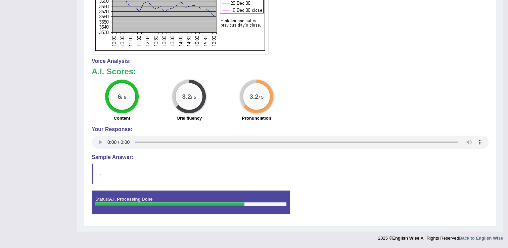
scroll to position [1, 0]
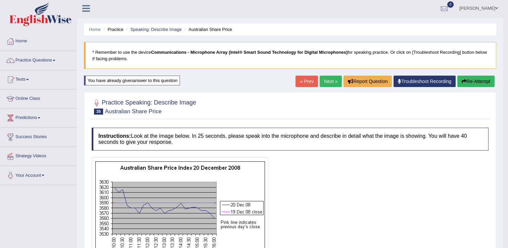
click at [325, 83] on link "Next »" at bounding box center [330, 81] width 22 height 11
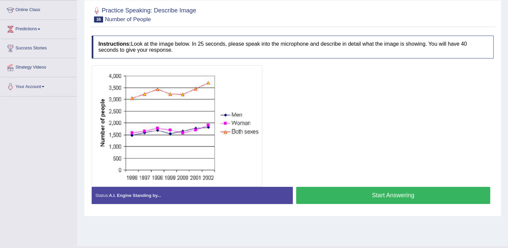
scroll to position [101, 0]
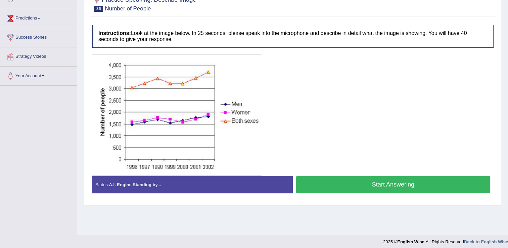
click at [403, 179] on button "Start Answering" at bounding box center [393, 184] width 194 height 17
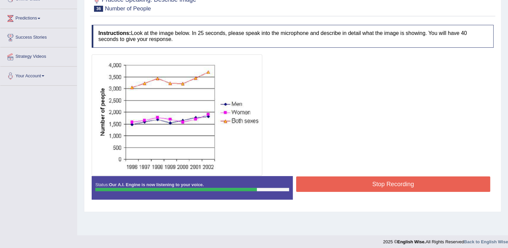
click at [383, 180] on button "Stop Recording" at bounding box center [393, 183] width 194 height 15
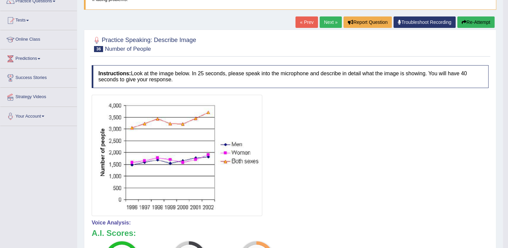
scroll to position [0, 0]
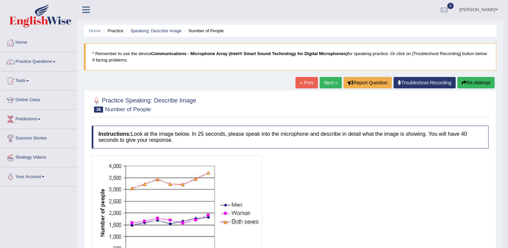
click at [327, 81] on link "Next »" at bounding box center [330, 82] width 22 height 11
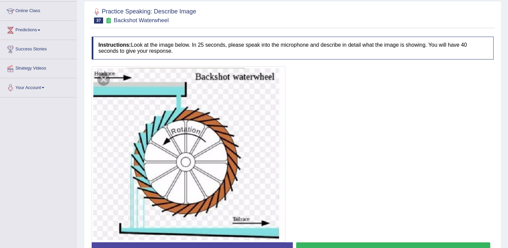
scroll to position [101, 0]
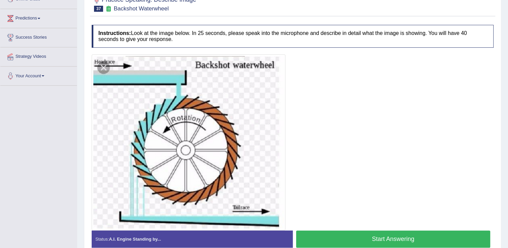
click at [361, 235] on button "Start Answering" at bounding box center [393, 238] width 194 height 17
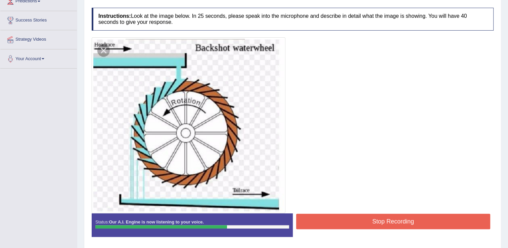
scroll to position [134, 0]
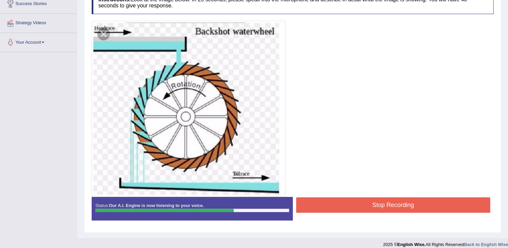
click at [366, 203] on button "Stop Recording" at bounding box center [393, 204] width 194 height 15
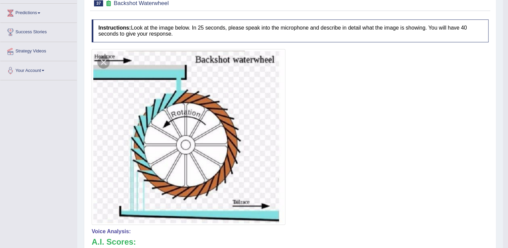
scroll to position [67, 0]
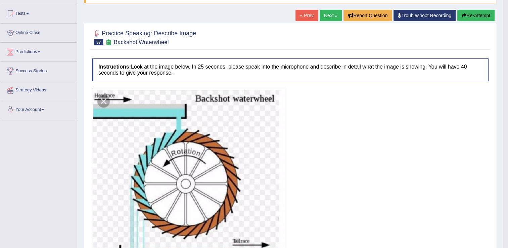
click at [459, 17] on button "Re-Attempt" at bounding box center [475, 15] width 37 height 11
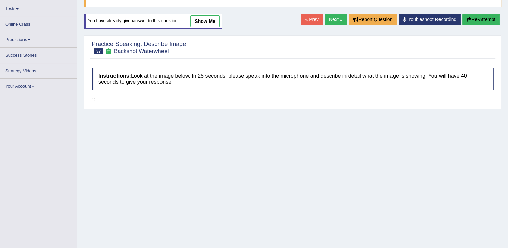
scroll to position [67, 0]
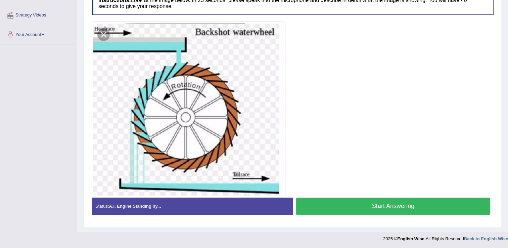
click at [357, 204] on button "Start Answering" at bounding box center [393, 205] width 194 height 17
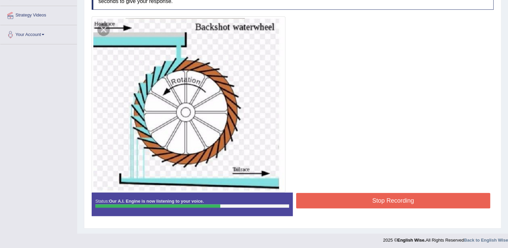
click at [359, 198] on button "Stop Recording" at bounding box center [393, 200] width 194 height 15
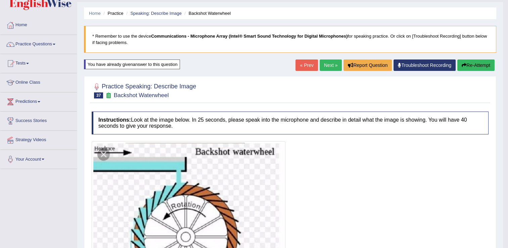
scroll to position [0, 0]
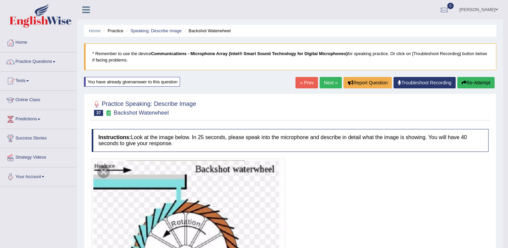
click at [332, 82] on link "Next »" at bounding box center [330, 82] width 22 height 11
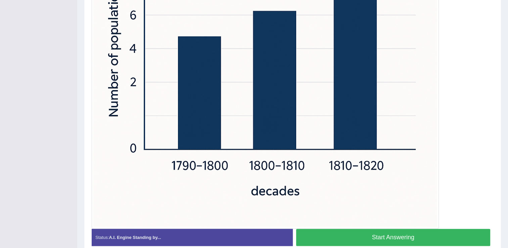
scroll to position [302, 0]
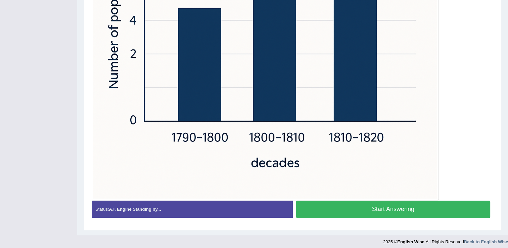
click at [386, 203] on button "Start Answering" at bounding box center [393, 208] width 194 height 17
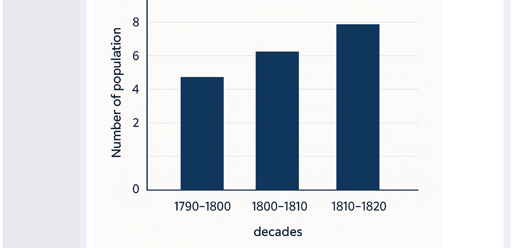
scroll to position [268, 0]
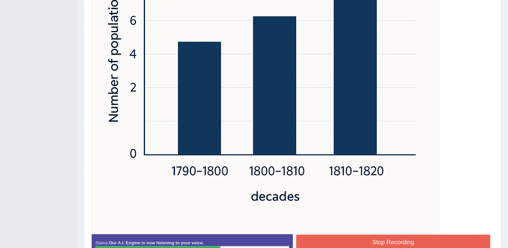
click at [381, 238] on button "Stop Recording" at bounding box center [393, 241] width 194 height 15
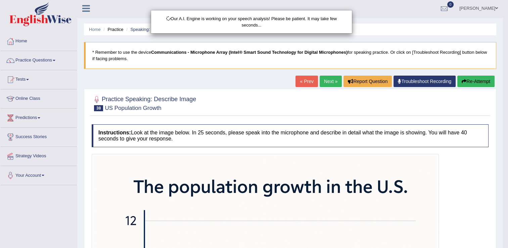
scroll to position [0, 0]
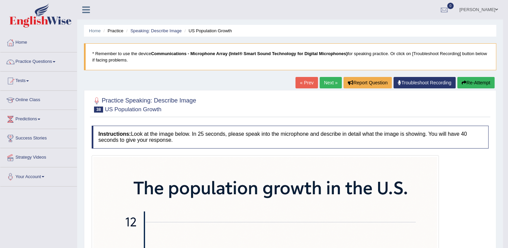
click at [472, 83] on button "Re-Attempt" at bounding box center [475, 82] width 37 height 11
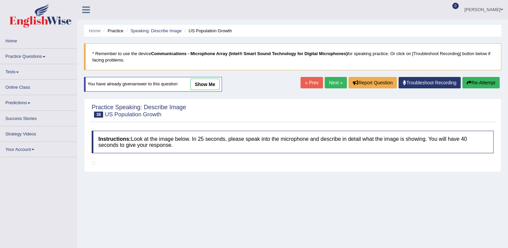
scroll to position [34, 0]
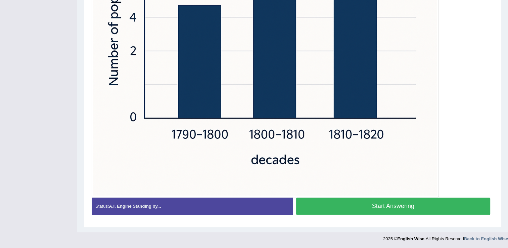
click at [395, 202] on button "Start Answering" at bounding box center [393, 205] width 194 height 17
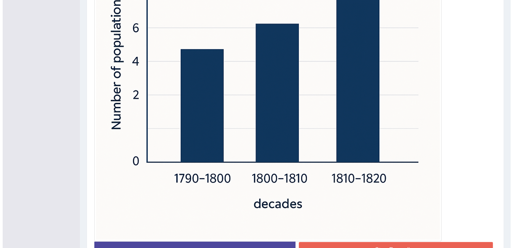
scroll to position [309, 0]
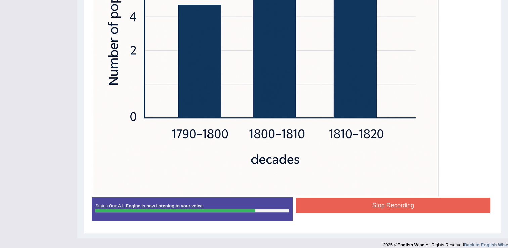
click at [399, 203] on button "Stop Recording" at bounding box center [393, 204] width 194 height 15
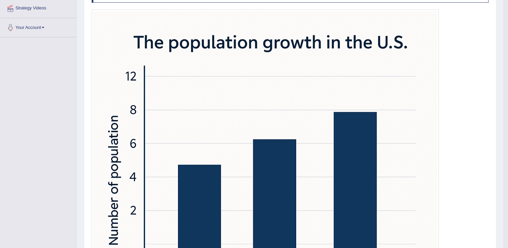
scroll to position [48, 0]
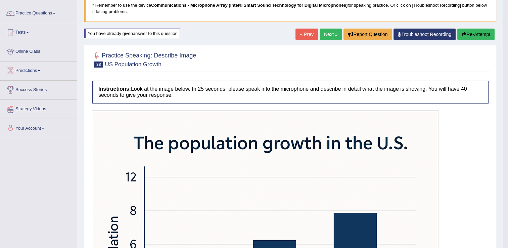
click at [335, 33] on link "Next »" at bounding box center [330, 34] width 22 height 11
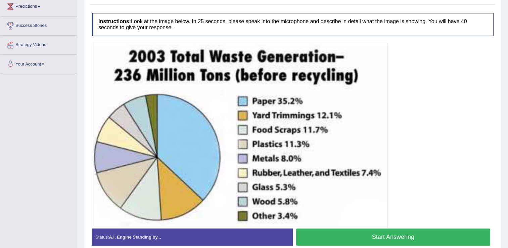
scroll to position [101, 0]
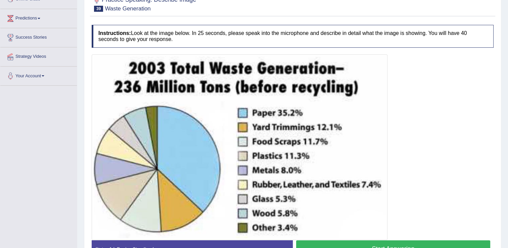
click at [368, 245] on button "Start Answering" at bounding box center [393, 248] width 194 height 17
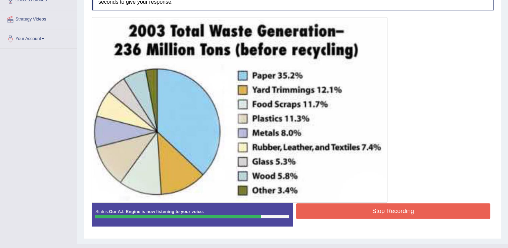
scroll to position [150, 0]
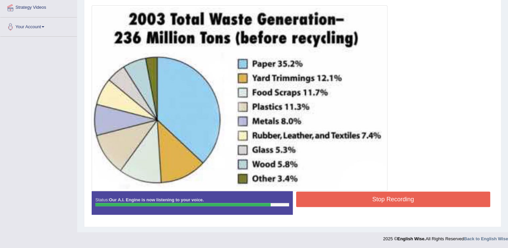
click at [408, 197] on button "Stop Recording" at bounding box center [393, 198] width 194 height 15
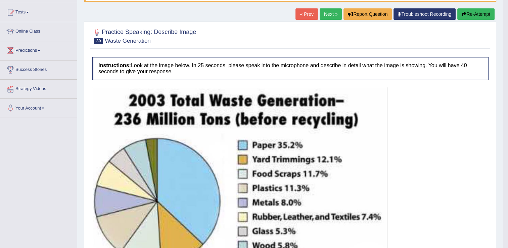
scroll to position [49, 0]
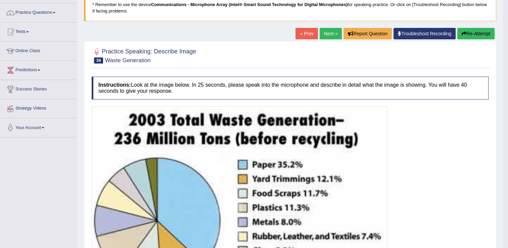
click at [462, 37] on button "Re-Attempt" at bounding box center [475, 33] width 37 height 11
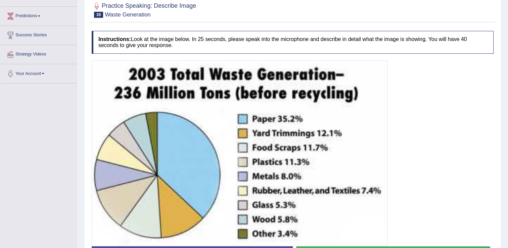
scroll to position [152, 0]
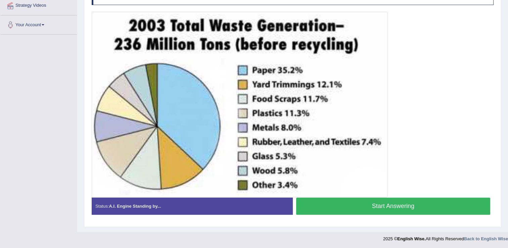
click at [369, 202] on button "Start Answering" at bounding box center [393, 205] width 194 height 17
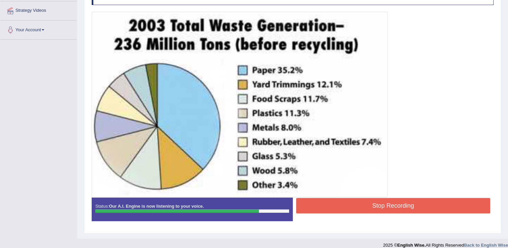
click at [351, 201] on button "Stop Recording" at bounding box center [393, 205] width 194 height 15
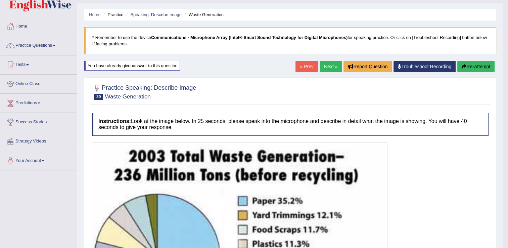
scroll to position [12, 0]
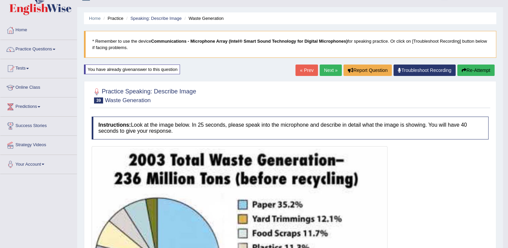
click at [463, 70] on icon "button" at bounding box center [463, 70] width 5 height 5
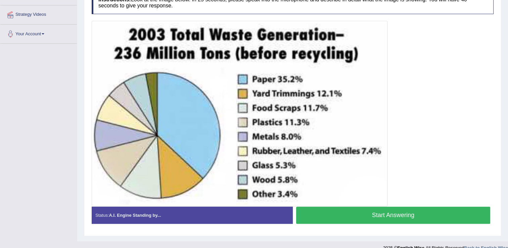
scroll to position [147, 0]
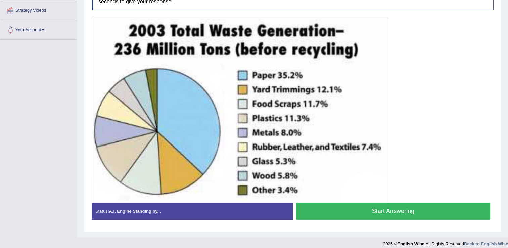
click at [364, 205] on button "Start Answering" at bounding box center [393, 210] width 194 height 17
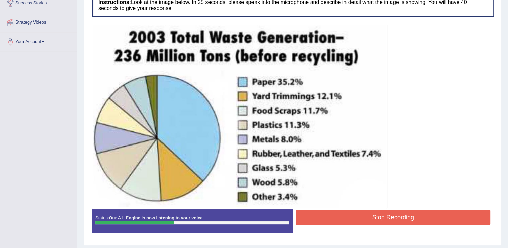
scroll to position [153, 0]
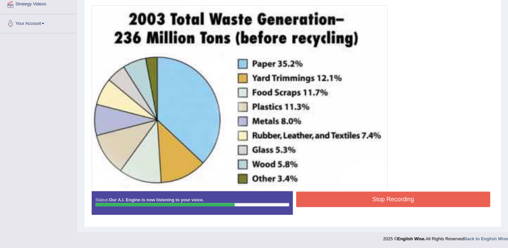
click at [333, 195] on button "Stop Recording" at bounding box center [393, 198] width 194 height 15
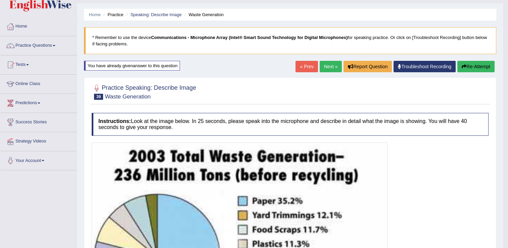
scroll to position [0, 0]
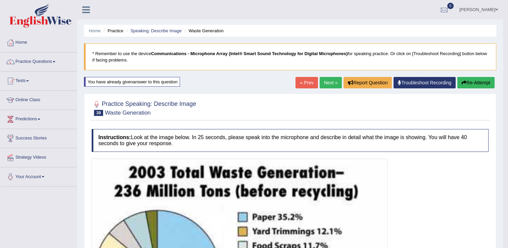
click at [332, 85] on link "Next »" at bounding box center [330, 82] width 22 height 11
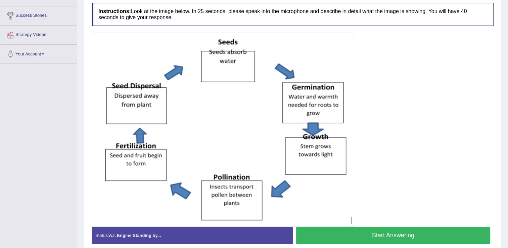
scroll to position [134, 0]
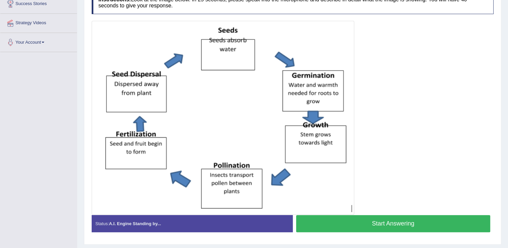
click at [357, 224] on button "Start Answering" at bounding box center [393, 223] width 194 height 17
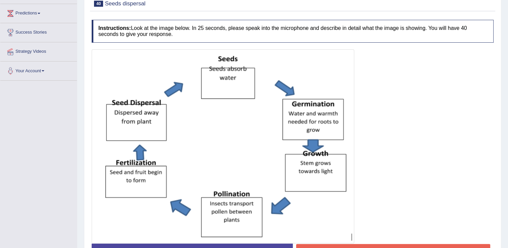
scroll to position [125, 0]
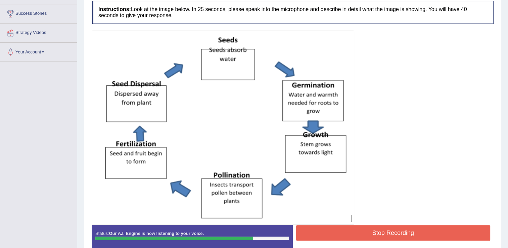
click at [373, 233] on button "Stop Recording" at bounding box center [393, 232] width 194 height 15
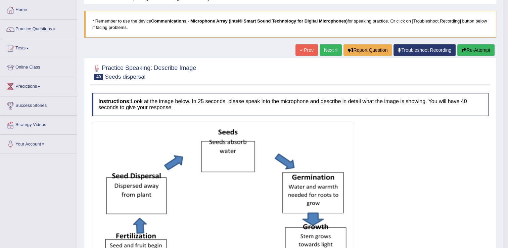
scroll to position [0, 0]
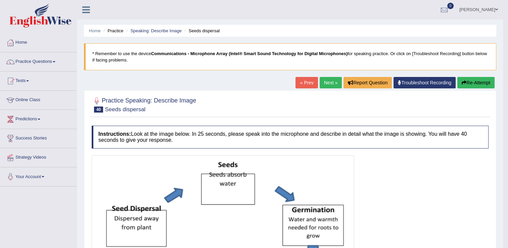
click at [470, 82] on button "Re-Attempt" at bounding box center [475, 82] width 37 height 11
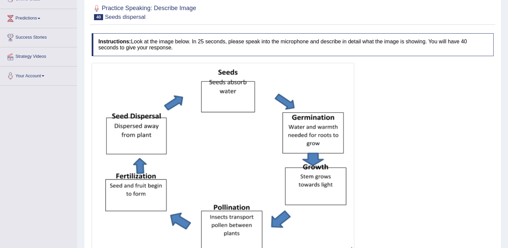
scroll to position [160, 0]
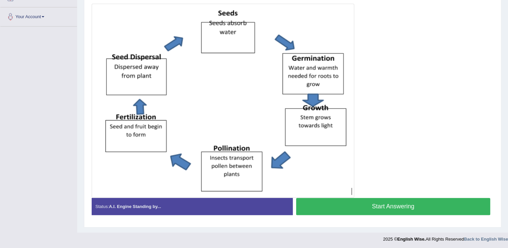
click at [336, 210] on button "Start Answering" at bounding box center [393, 206] width 194 height 17
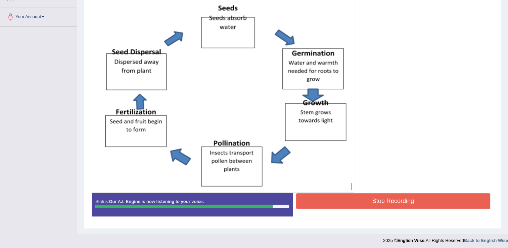
click at [370, 197] on button "Stop Recording" at bounding box center [393, 200] width 194 height 15
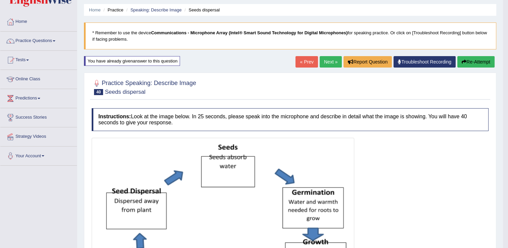
scroll to position [0, 0]
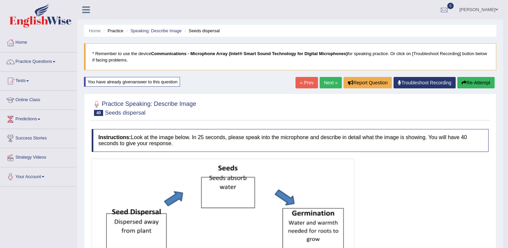
click at [471, 81] on button "Re-Attempt" at bounding box center [475, 82] width 37 height 11
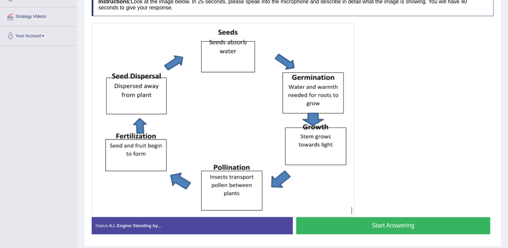
scroll to position [160, 0]
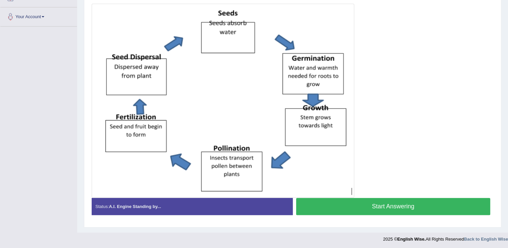
click at [354, 203] on button "Start Answering" at bounding box center [393, 206] width 194 height 17
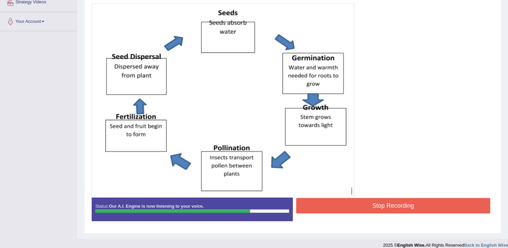
click at [346, 198] on button "Stop Recording" at bounding box center [393, 205] width 194 height 15
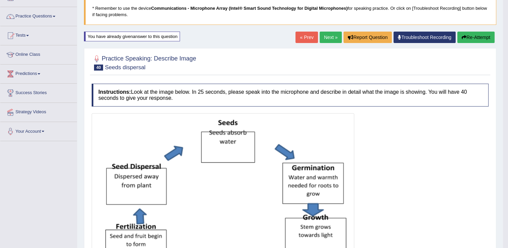
scroll to position [0, 0]
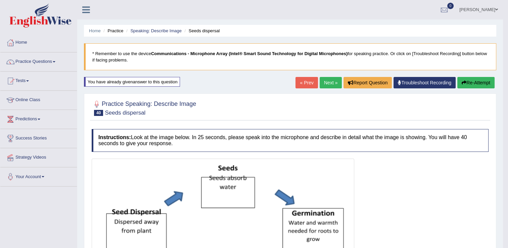
click at [326, 80] on link "Next »" at bounding box center [330, 82] width 22 height 11
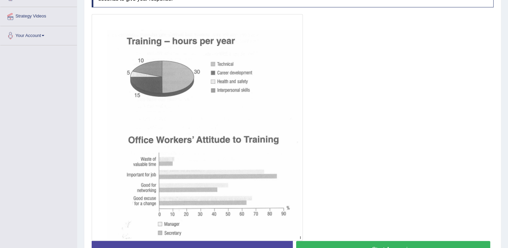
scroll to position [151, 0]
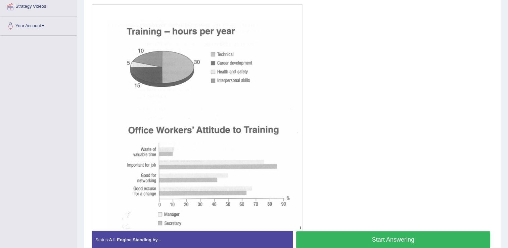
click at [357, 241] on button "Start Answering" at bounding box center [393, 239] width 194 height 17
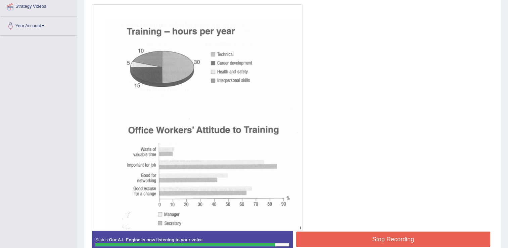
click at [366, 235] on button "Stop Recording" at bounding box center [393, 238] width 194 height 15
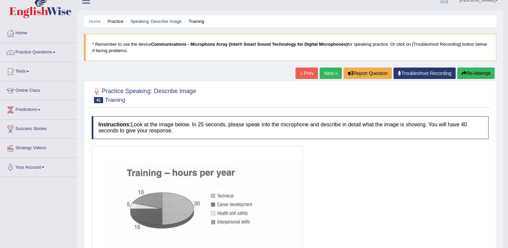
scroll to position [0, 0]
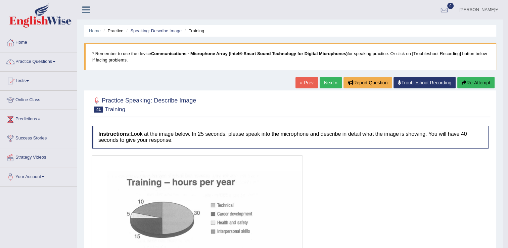
click at [462, 83] on icon "button" at bounding box center [463, 82] width 5 height 5
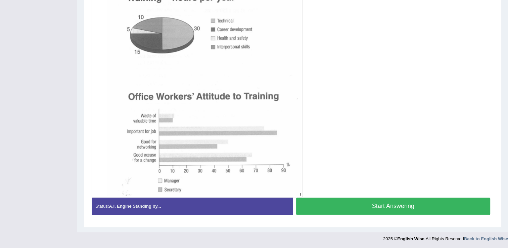
scroll to position [159, 0]
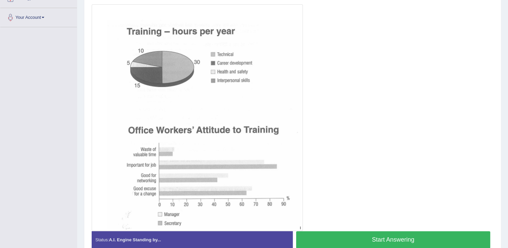
click at [347, 234] on button "Start Answering" at bounding box center [393, 239] width 194 height 17
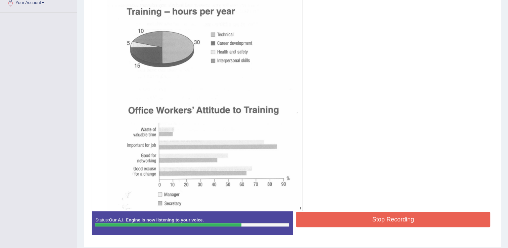
scroll to position [193, 0]
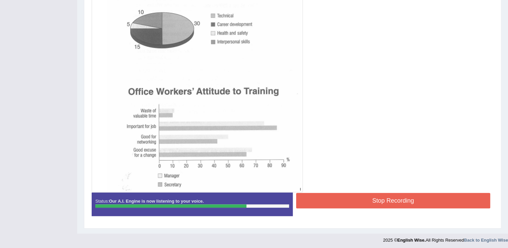
click at [355, 197] on button "Stop Recording" at bounding box center [393, 200] width 194 height 15
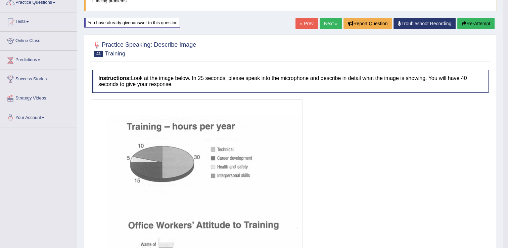
scroll to position [58, 0]
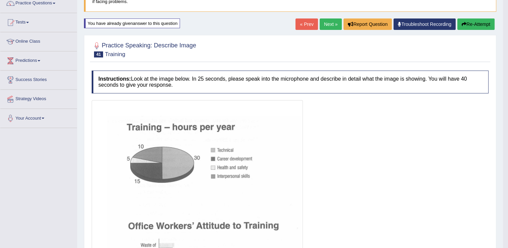
click at [327, 19] on link "Next »" at bounding box center [330, 23] width 22 height 11
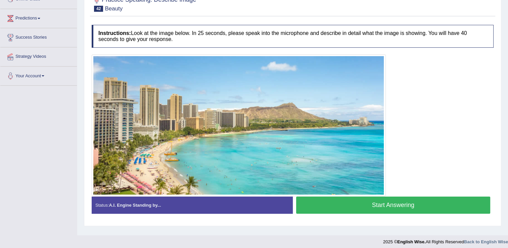
scroll to position [67, 0]
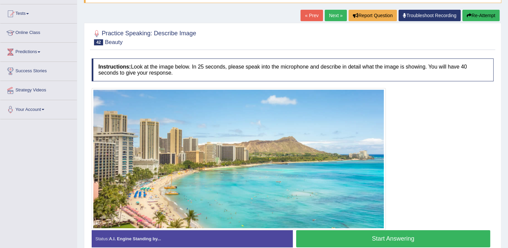
click at [345, 237] on button "Start Answering" at bounding box center [393, 238] width 194 height 17
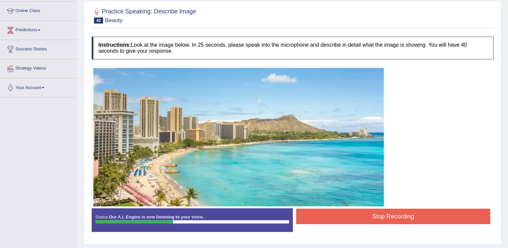
scroll to position [101, 0]
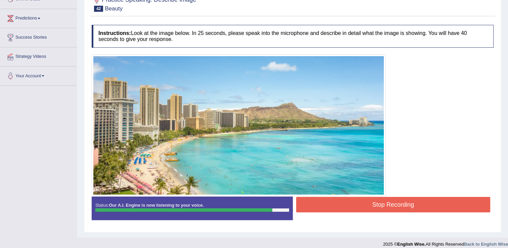
click at [326, 199] on button "Stop Recording" at bounding box center [393, 204] width 194 height 15
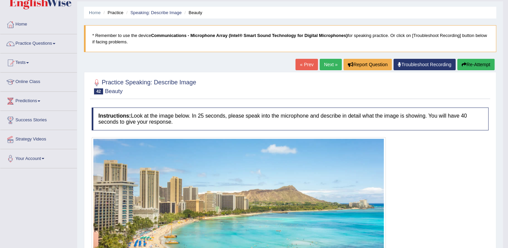
scroll to position [0, 0]
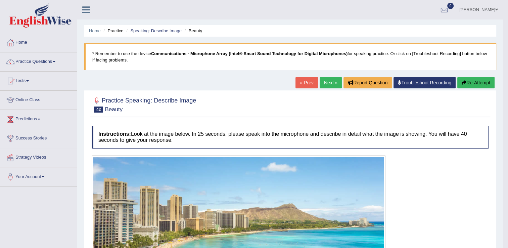
click at [462, 83] on icon "button" at bounding box center [463, 82] width 5 height 5
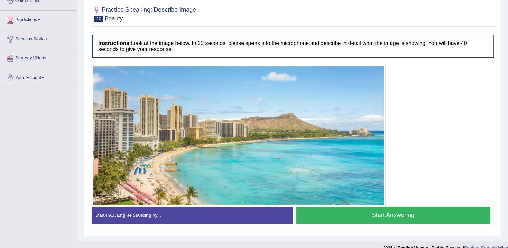
scroll to position [108, 0]
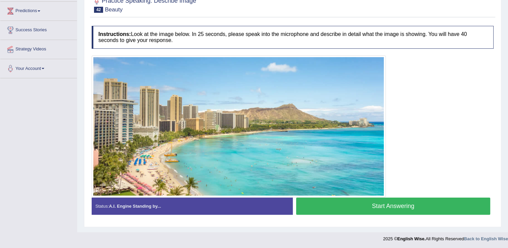
click at [371, 207] on button "Start Answering" at bounding box center [393, 205] width 194 height 17
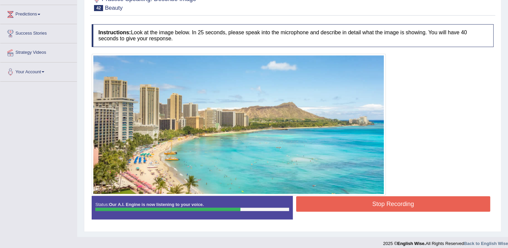
click at [342, 205] on button "Stop Recording" at bounding box center [393, 203] width 194 height 15
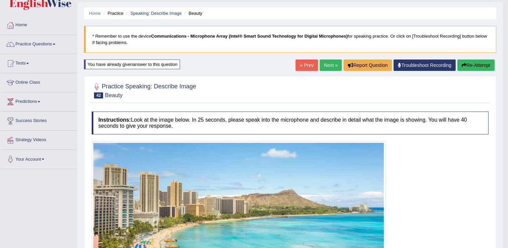
scroll to position [0, 0]
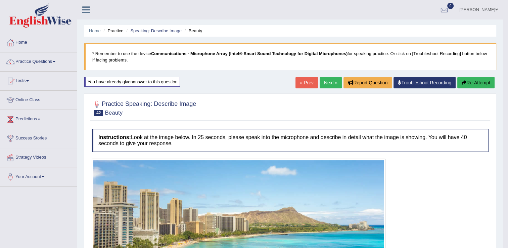
click at [337, 82] on link "Next »" at bounding box center [330, 82] width 22 height 11
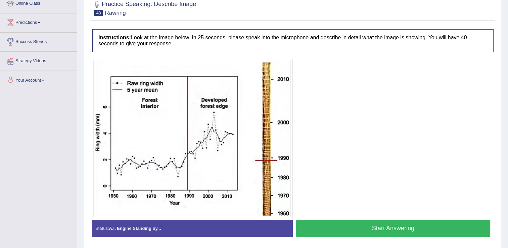
scroll to position [85, 0]
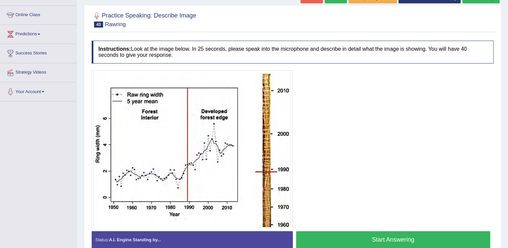
click at [368, 239] on button "Start Answering" at bounding box center [393, 239] width 194 height 17
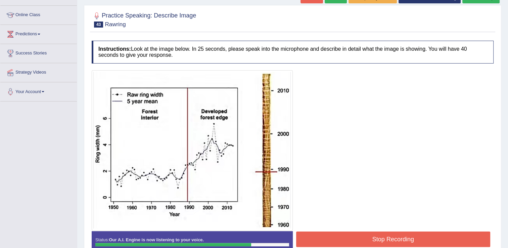
scroll to position [118, 0]
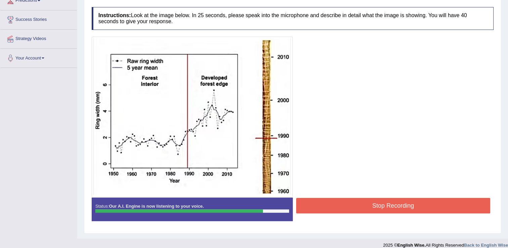
click at [346, 209] on button "Stop Recording" at bounding box center [393, 205] width 194 height 15
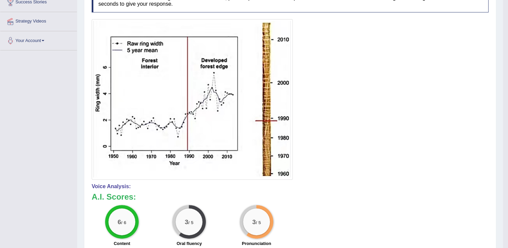
scroll to position [51, 0]
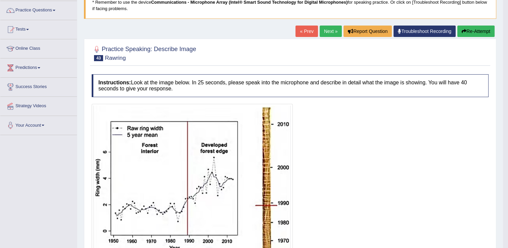
click at [465, 30] on icon "button" at bounding box center [463, 31] width 5 height 5
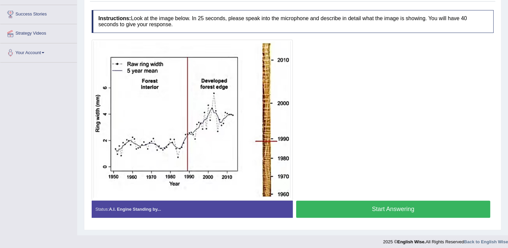
click at [338, 206] on button "Start Answering" at bounding box center [393, 208] width 194 height 17
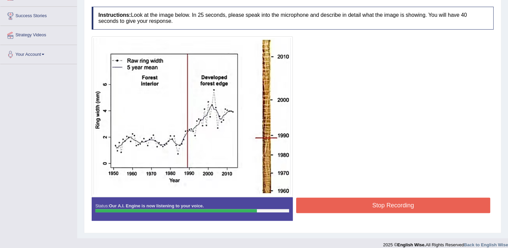
click at [341, 199] on button "Stop Recording" at bounding box center [393, 204] width 194 height 15
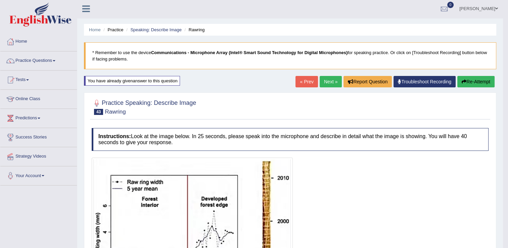
scroll to position [0, 0]
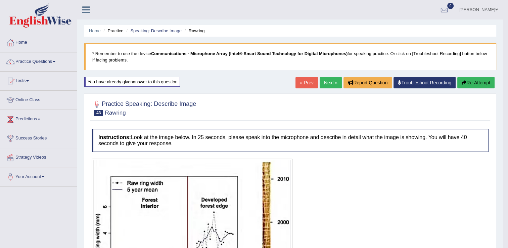
click at [474, 82] on button "Re-Attempt" at bounding box center [475, 82] width 37 height 11
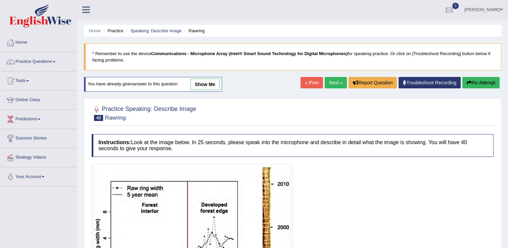
click at [342, 78] on link "Next »" at bounding box center [336, 82] width 22 height 11
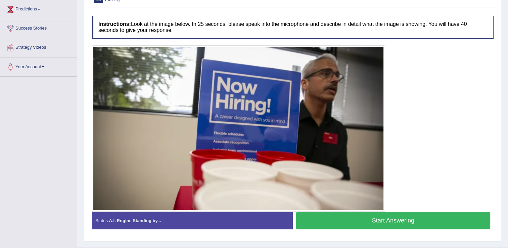
scroll to position [124, 0]
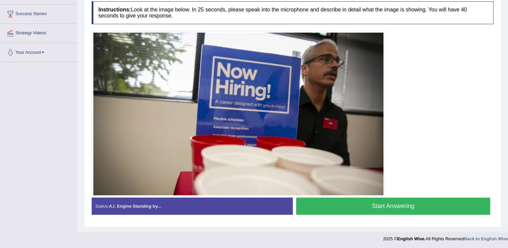
click at [366, 207] on button "Start Answering" at bounding box center [393, 205] width 194 height 17
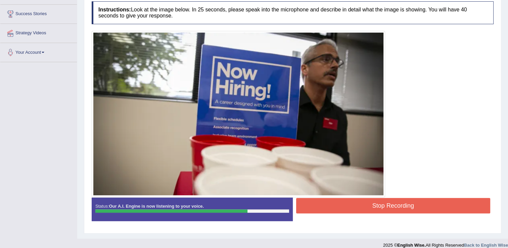
click at [388, 205] on button "Stop Recording" at bounding box center [393, 205] width 194 height 15
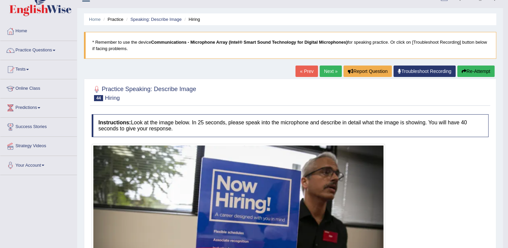
scroll to position [3, 0]
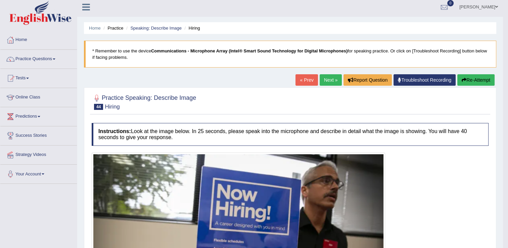
click at [329, 81] on link "Next »" at bounding box center [330, 79] width 22 height 11
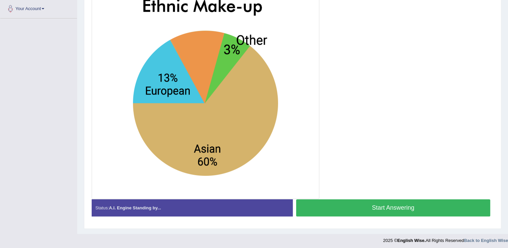
scroll to position [134, 0]
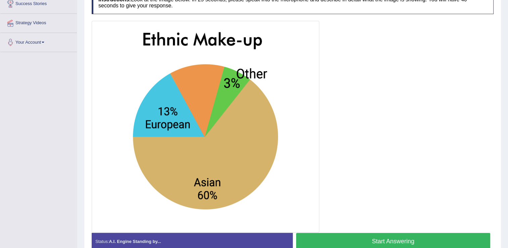
click at [384, 240] on button "Start Answering" at bounding box center [393, 241] width 194 height 17
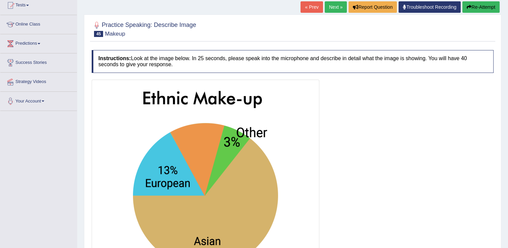
scroll to position [67, 0]
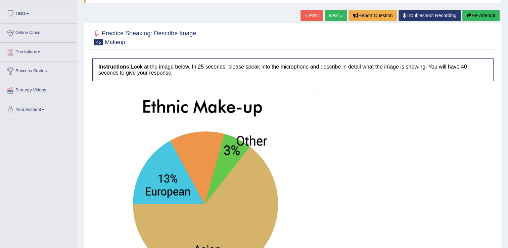
click at [486, 19] on button "Re-Attempt" at bounding box center [480, 15] width 37 height 11
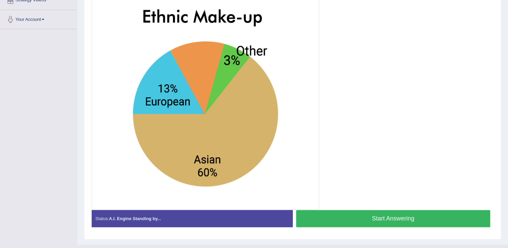
scroll to position [168, 0]
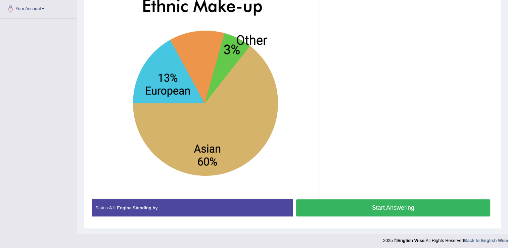
click at [414, 208] on button "Start Answering" at bounding box center [393, 207] width 194 height 17
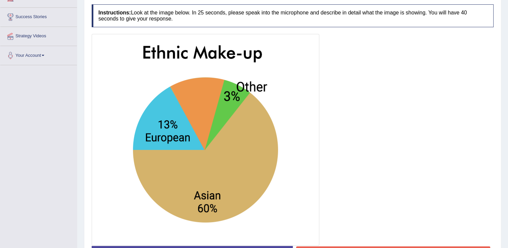
scroll to position [142, 0]
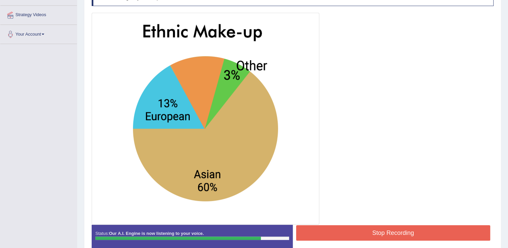
click at [362, 230] on button "Stop Recording" at bounding box center [393, 232] width 194 height 15
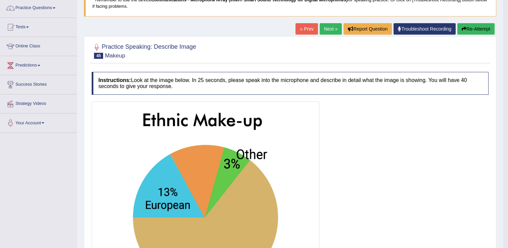
scroll to position [42, 0]
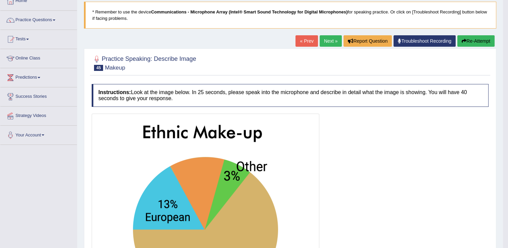
click at [475, 40] on button "Re-Attempt" at bounding box center [475, 40] width 37 height 11
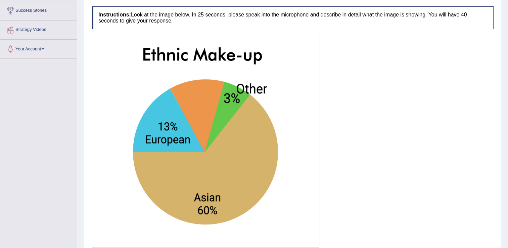
scroll to position [142, 0]
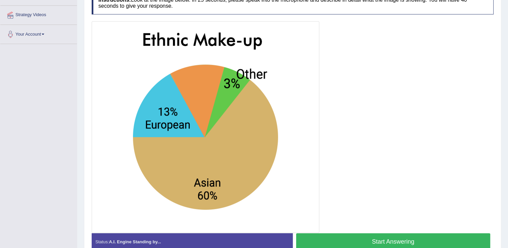
click at [390, 238] on button "Start Answering" at bounding box center [393, 241] width 194 height 17
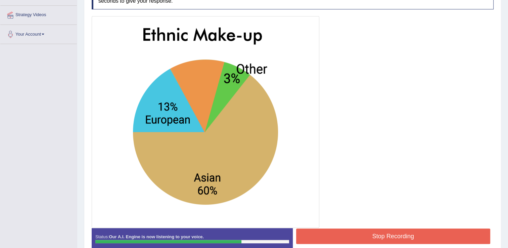
click at [336, 238] on button "Stop Recording" at bounding box center [393, 235] width 194 height 15
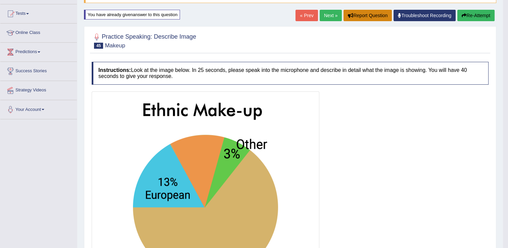
scroll to position [8, 0]
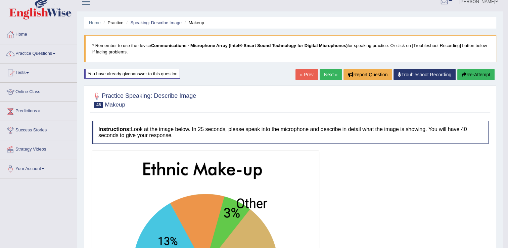
click at [336, 72] on link "Next »" at bounding box center [330, 74] width 22 height 11
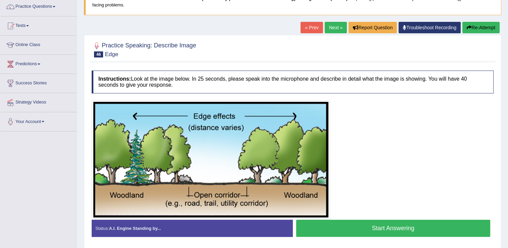
scroll to position [67, 0]
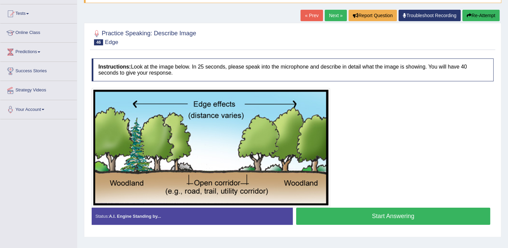
click at [339, 214] on button "Start Answering" at bounding box center [393, 215] width 194 height 17
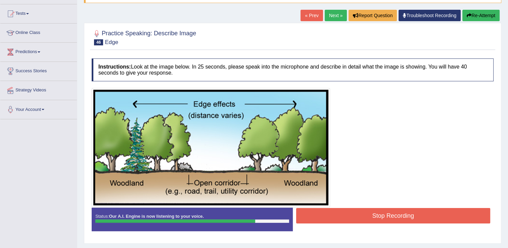
click at [342, 209] on button "Stop Recording" at bounding box center [393, 215] width 194 height 15
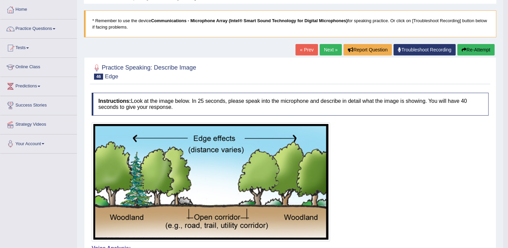
scroll to position [0, 0]
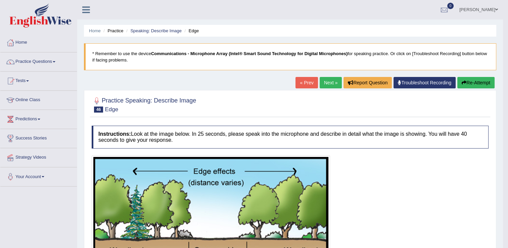
click at [473, 79] on button "Re-Attempt" at bounding box center [475, 82] width 37 height 11
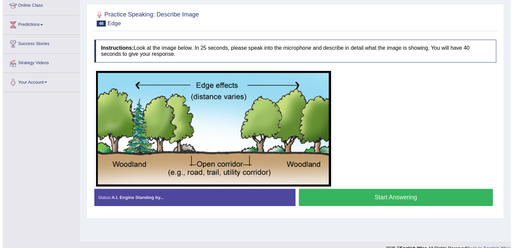
scroll to position [105, 0]
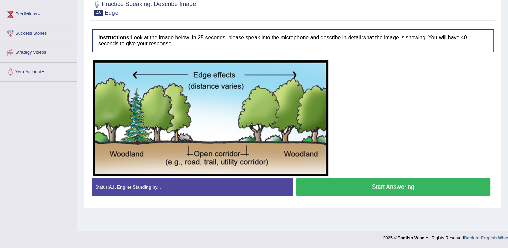
click at [333, 188] on button "Start Answering" at bounding box center [393, 186] width 194 height 17
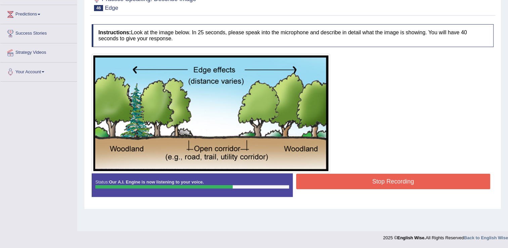
click at [350, 182] on button "Stop Recording" at bounding box center [393, 181] width 194 height 15
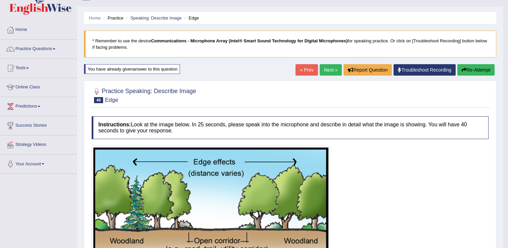
scroll to position [0, 0]
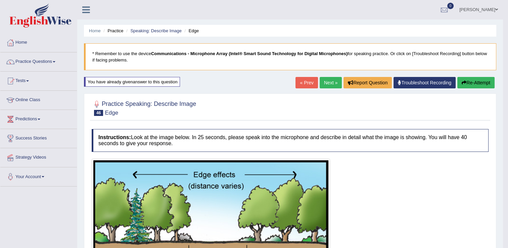
click at [328, 86] on link "Next »" at bounding box center [330, 82] width 22 height 11
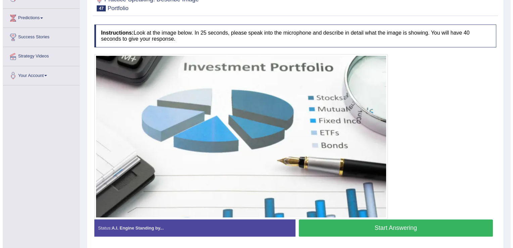
scroll to position [89, 0]
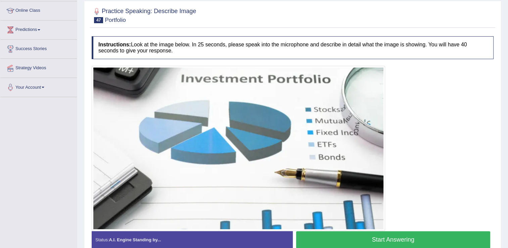
click at [352, 233] on button "Start Answering" at bounding box center [393, 239] width 194 height 17
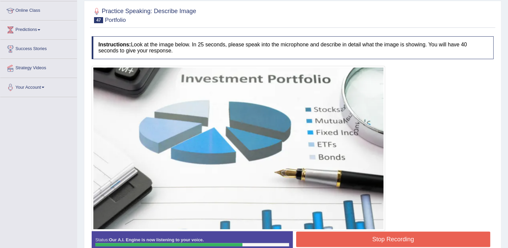
click at [361, 242] on button "Stop Recording" at bounding box center [393, 238] width 194 height 15
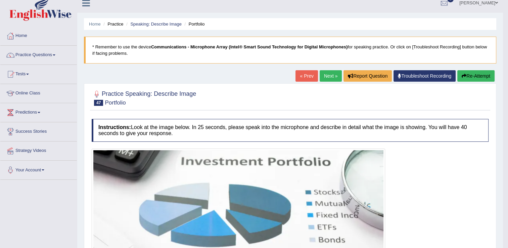
scroll to position [0, 0]
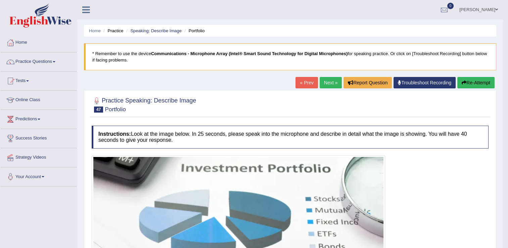
click at [329, 83] on link "Next »" at bounding box center [330, 82] width 22 height 11
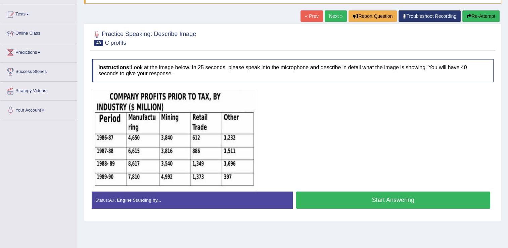
scroll to position [67, 0]
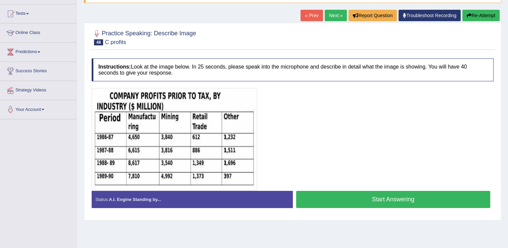
click at [340, 196] on button "Start Answering" at bounding box center [393, 199] width 194 height 17
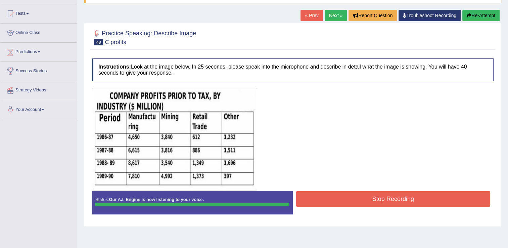
click at [318, 195] on button "Stop Recording" at bounding box center [393, 198] width 194 height 15
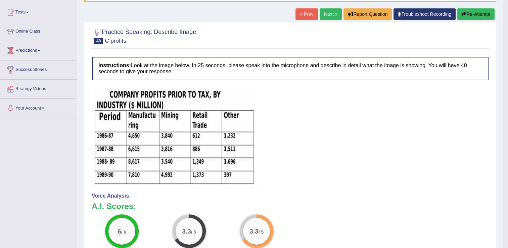
scroll to position [1, 0]
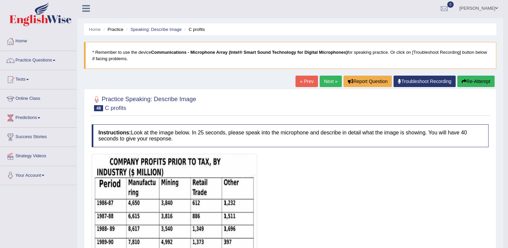
click at [330, 82] on link "Next »" at bounding box center [330, 81] width 22 height 11
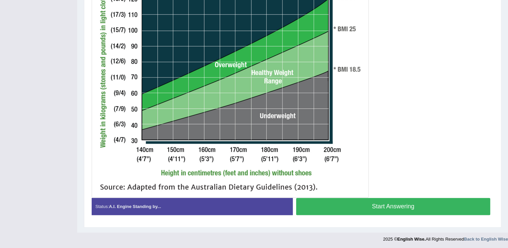
scroll to position [242, 0]
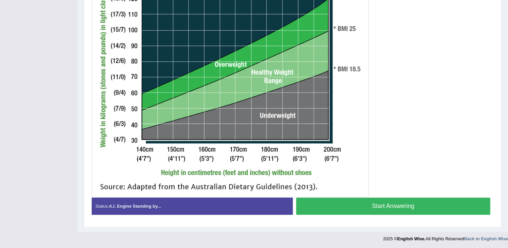
click at [367, 209] on button "Start Answering" at bounding box center [393, 205] width 194 height 17
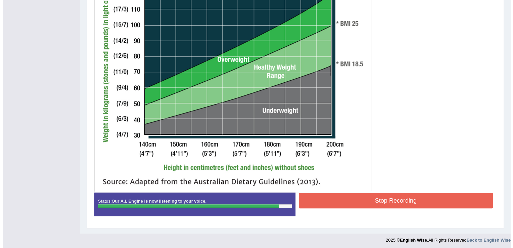
scroll to position [248, 0]
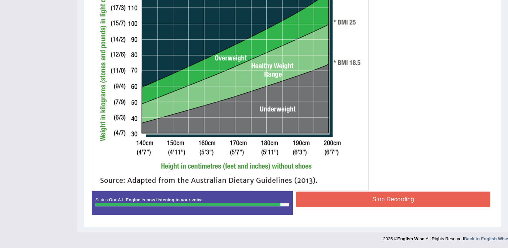
click at [377, 193] on button "Stop Recording" at bounding box center [393, 198] width 194 height 15
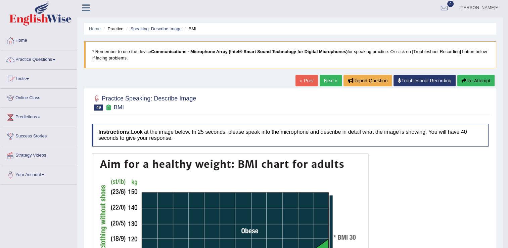
scroll to position [0, 0]
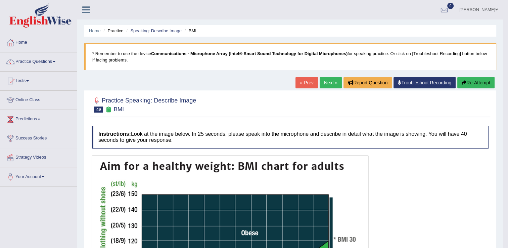
click at [475, 79] on button "Re-Attempt" at bounding box center [475, 82] width 37 height 11
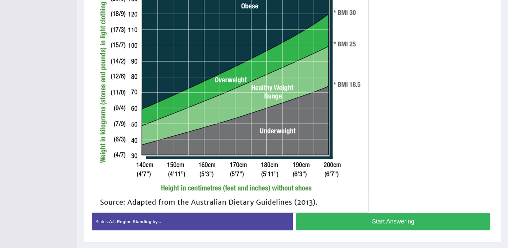
click at [401, 216] on button "Start Answering" at bounding box center [393, 221] width 194 height 17
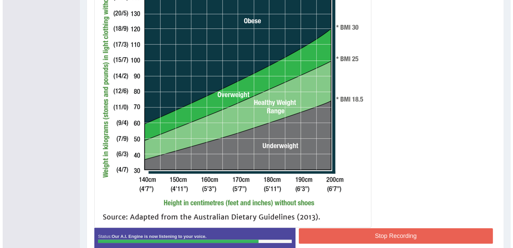
scroll to position [218, 0]
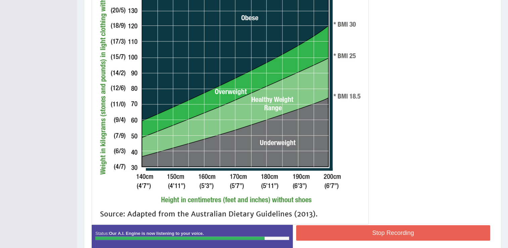
click at [395, 228] on button "Stop Recording" at bounding box center [393, 232] width 194 height 15
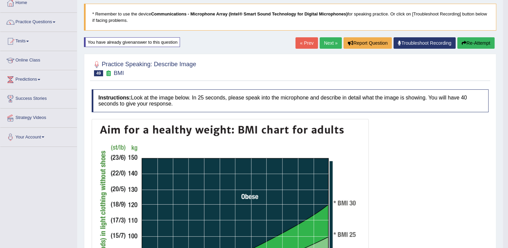
scroll to position [23, 0]
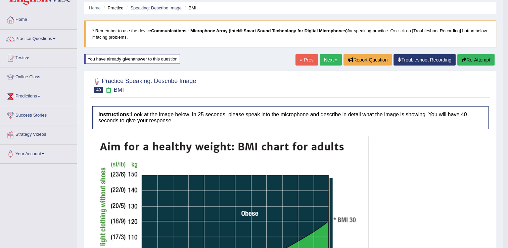
click at [322, 57] on link "Next »" at bounding box center [330, 59] width 22 height 11
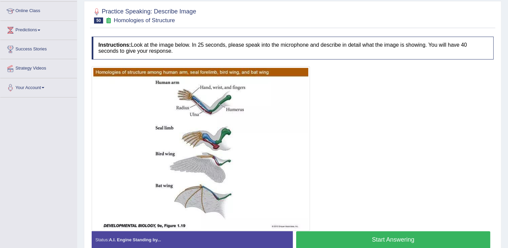
scroll to position [101, 0]
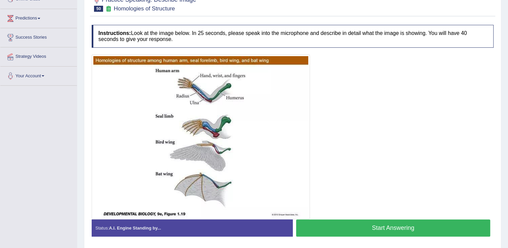
click at [356, 219] on button "Start Answering" at bounding box center [393, 227] width 194 height 17
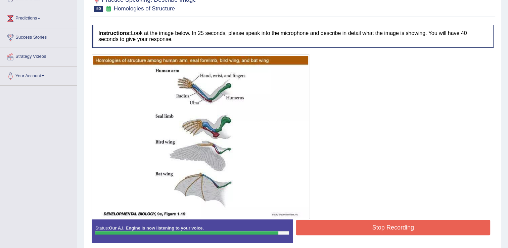
click at [360, 221] on button "Stop Recording" at bounding box center [393, 226] width 194 height 15
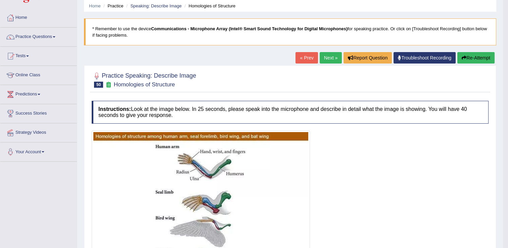
scroll to position [0, 0]
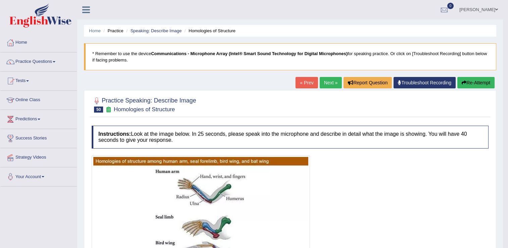
click at [325, 86] on link "Next »" at bounding box center [330, 82] width 22 height 11
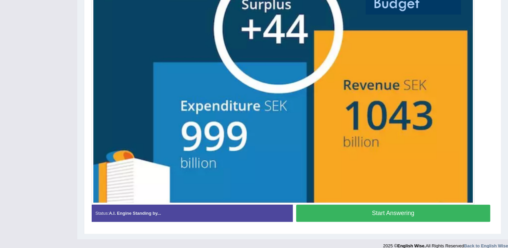
scroll to position [221, 0]
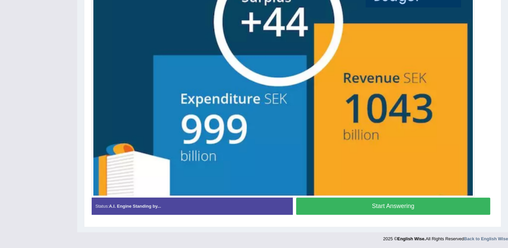
click at [351, 206] on button "Start Answering" at bounding box center [393, 205] width 194 height 17
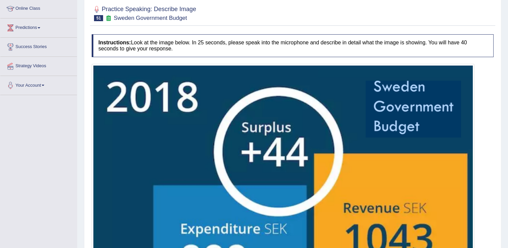
scroll to position [194, 0]
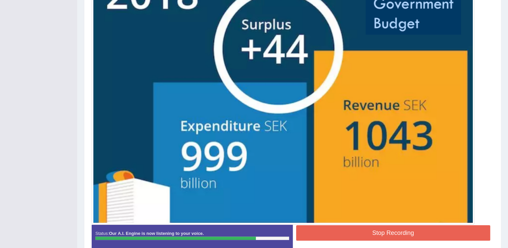
click at [381, 221] on img at bounding box center [282, 93] width 379 height 260
click at [382, 229] on button "Stop Recording" at bounding box center [393, 232] width 194 height 15
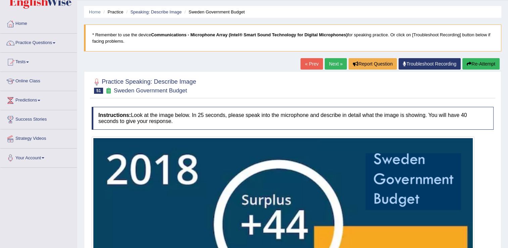
scroll to position [0, 0]
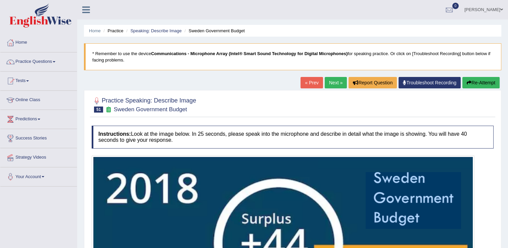
click at [490, 83] on button "Re-Attempt" at bounding box center [480, 82] width 37 height 11
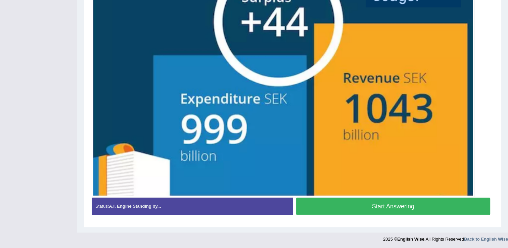
scroll to position [230, 0]
click at [368, 199] on button "Start Answering" at bounding box center [393, 205] width 194 height 17
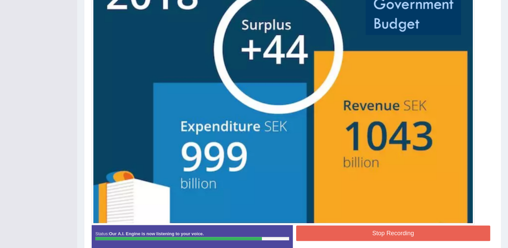
scroll to position [225, 0]
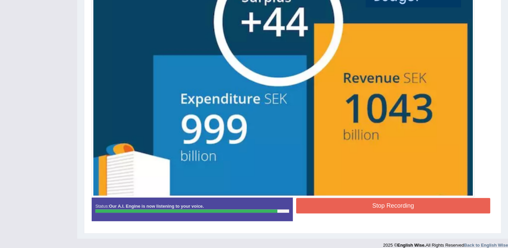
click at [367, 200] on button "Stop Recording" at bounding box center [393, 205] width 194 height 15
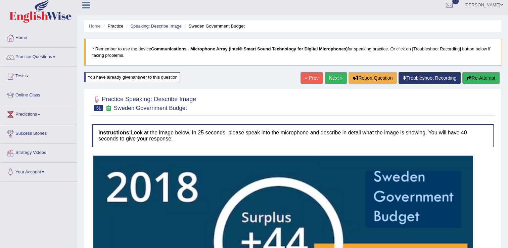
scroll to position [2, 0]
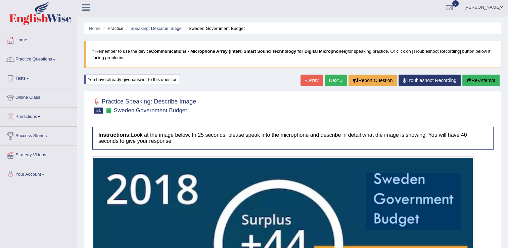
click at [465, 83] on button "Re-Attempt" at bounding box center [480, 80] width 37 height 11
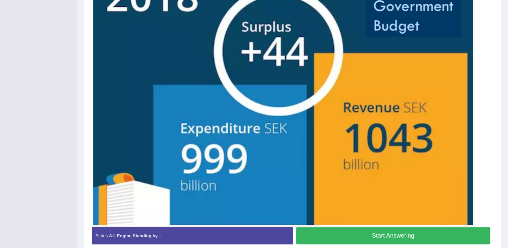
scroll to position [230, 0]
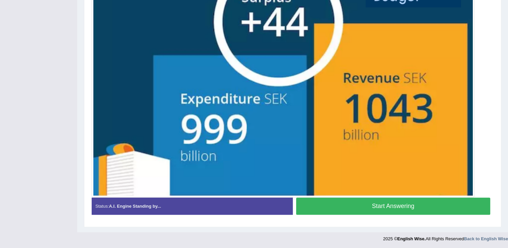
click at [328, 206] on button "Start Answering" at bounding box center [393, 205] width 194 height 17
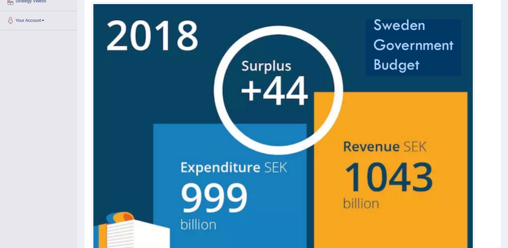
scroll to position [197, 0]
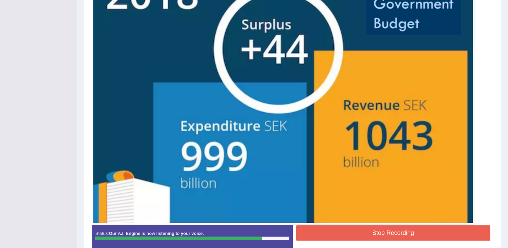
click at [364, 230] on button "Stop Recording" at bounding box center [393, 232] width 194 height 15
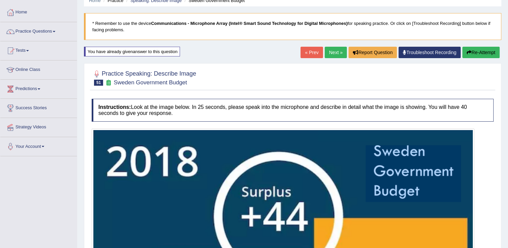
scroll to position [2, 0]
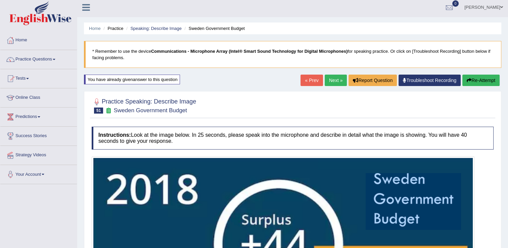
click at [328, 83] on link "Next »" at bounding box center [336, 80] width 22 height 11
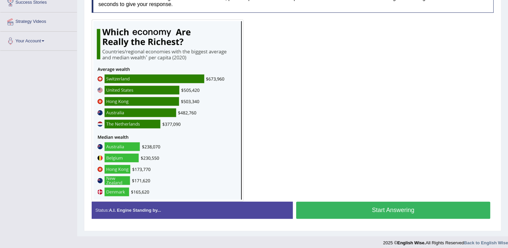
scroll to position [140, 0]
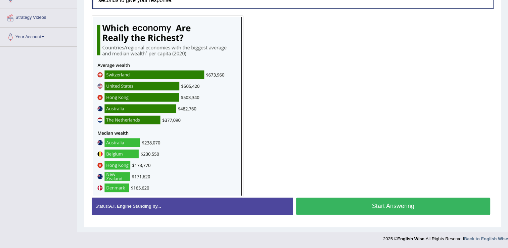
click at [345, 209] on button "Start Answering" at bounding box center [393, 205] width 194 height 17
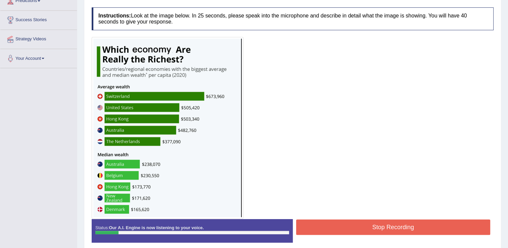
scroll to position [134, 0]
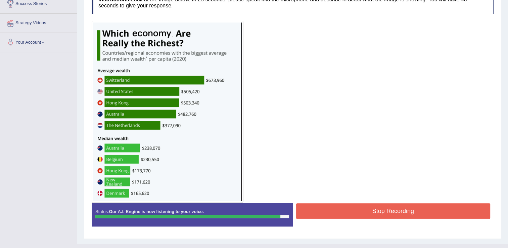
click at [345, 212] on button "Stop Recording" at bounding box center [393, 210] width 194 height 15
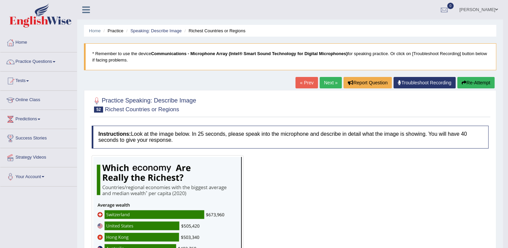
scroll to position [0, 0]
click at [479, 81] on button "Re-Attempt" at bounding box center [475, 82] width 37 height 11
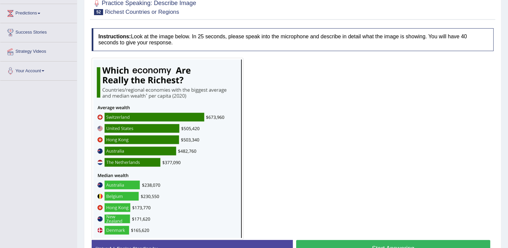
scroll to position [134, 0]
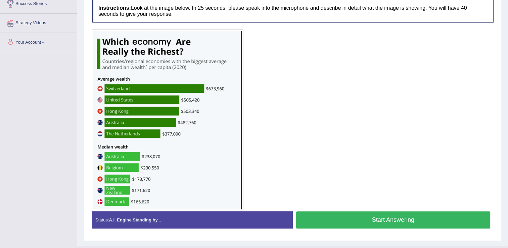
click at [351, 214] on button "Start Answering" at bounding box center [393, 219] width 194 height 17
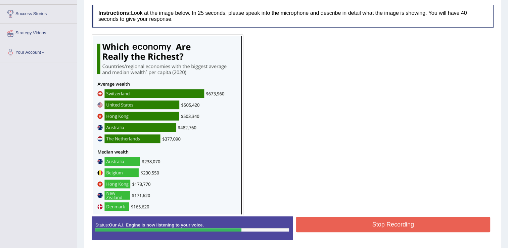
scroll to position [149, 0]
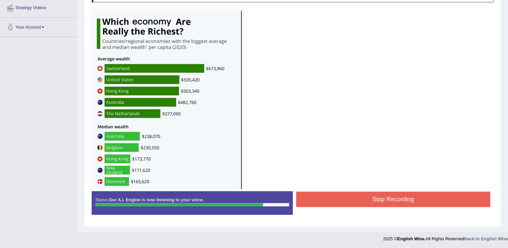
click at [340, 201] on button "Stop Recording" at bounding box center [393, 198] width 194 height 15
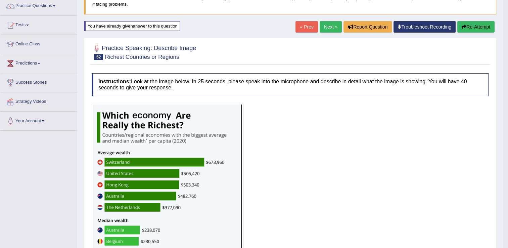
scroll to position [55, 0]
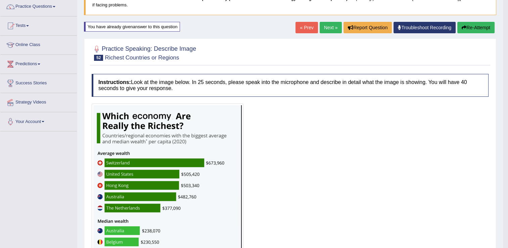
click at [482, 29] on button "Re-Attempt" at bounding box center [475, 27] width 37 height 11
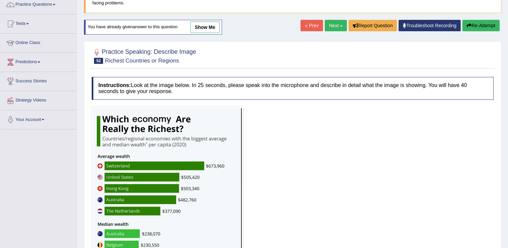
scroll to position [124, 0]
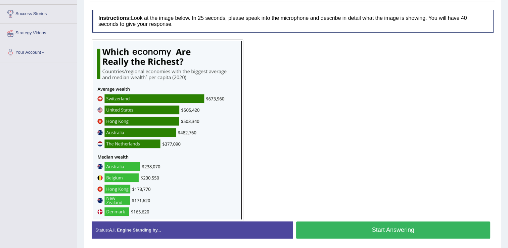
click at [318, 225] on button "Start Answering" at bounding box center [393, 229] width 194 height 17
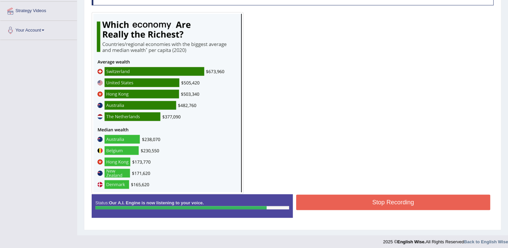
scroll to position [149, 0]
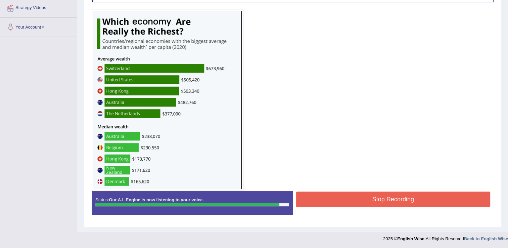
click at [350, 196] on button "Stop Recording" at bounding box center [393, 198] width 194 height 15
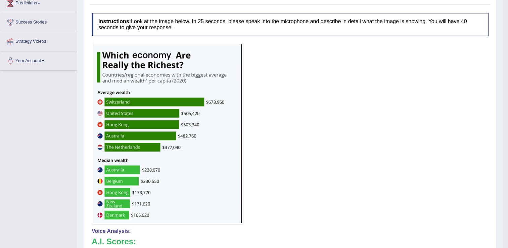
scroll to position [49, 0]
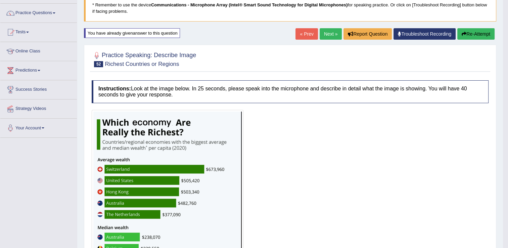
click at [315, 163] on div at bounding box center [290, 201] width 397 height 182
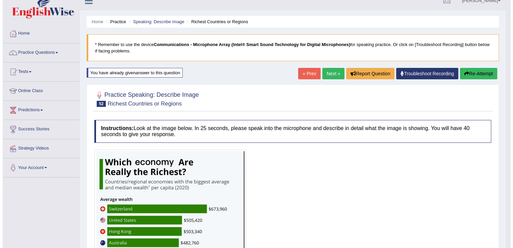
scroll to position [0, 0]
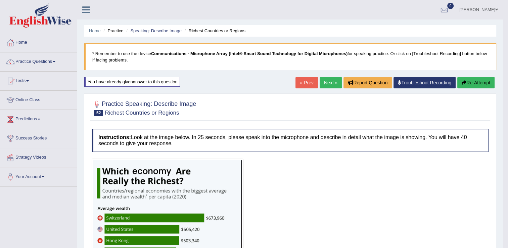
click at [313, 167] on div at bounding box center [290, 249] width 397 height 182
drag, startPoint x: 313, startPoint y: 167, endPoint x: 309, endPoint y: 175, distance: 8.7
click at [309, 175] on div at bounding box center [290, 249] width 397 height 182
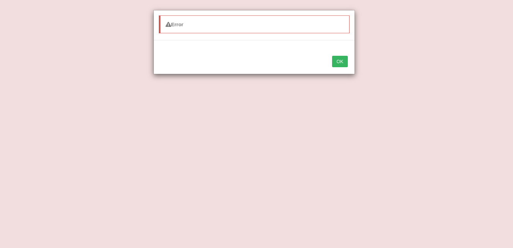
click at [309, 175] on body "Toggle navigation Home Practice Questions Speaking Practice Read Aloud Repeat S…" at bounding box center [256, 124] width 513 height 248
click at [309, 175] on div "Error OK" at bounding box center [256, 124] width 513 height 248
drag, startPoint x: 309, startPoint y: 175, endPoint x: 308, endPoint y: 180, distance: 5.2
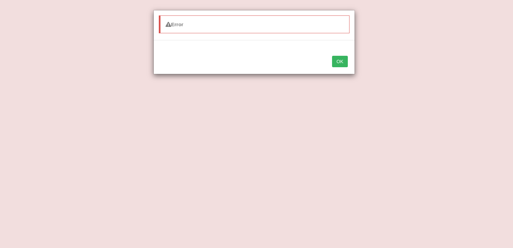
drag, startPoint x: 307, startPoint y: 189, endPoint x: 303, endPoint y: 194, distance: 6.3
click at [303, 194] on div "Error OK" at bounding box center [256, 124] width 513 height 248
drag, startPoint x: 306, startPoint y: 229, endPoint x: 305, endPoint y: 252, distance: 22.8
click at [305, 247] on html "Toggle navigation Home Practice Questions Speaking Practice Read Aloud Repeat S…" at bounding box center [256, 124] width 513 height 248
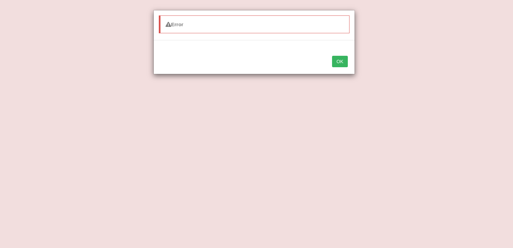
click at [311, 244] on div "Error OK" at bounding box center [256, 124] width 513 height 248
